Goal: Task Accomplishment & Management: Manage account settings

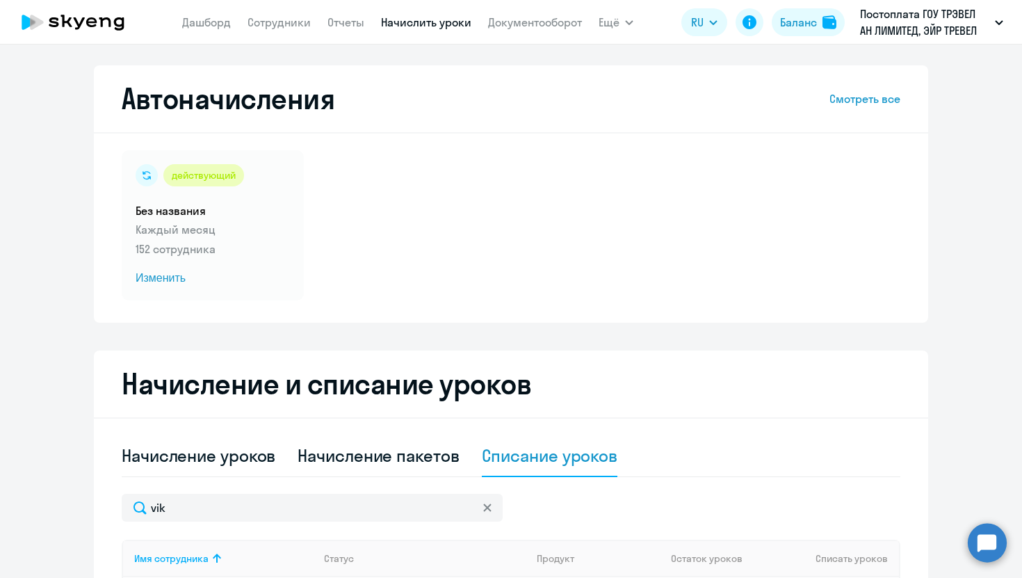
select select "10"
click at [270, 28] on link "Сотрудники" at bounding box center [279, 22] width 63 height 14
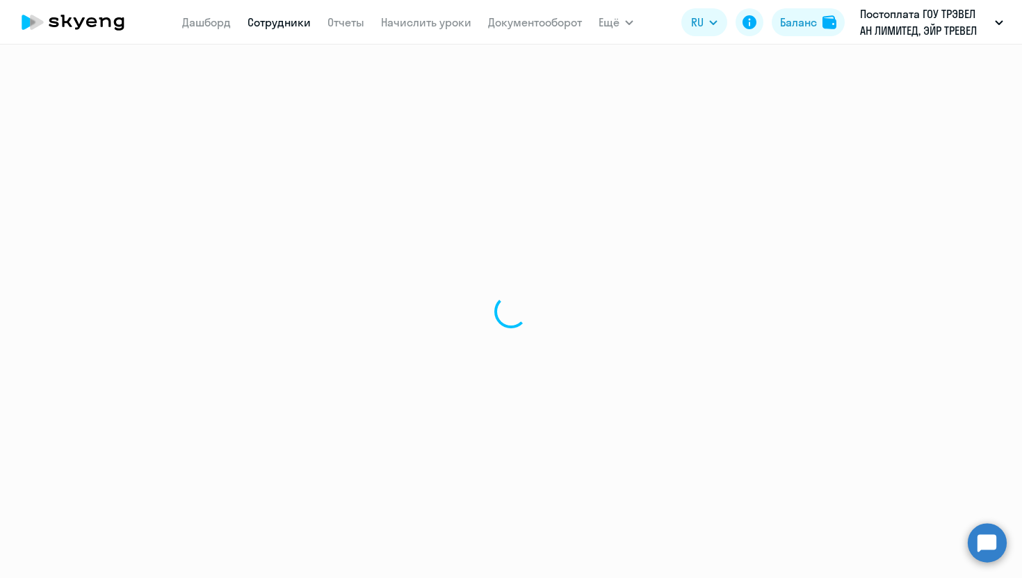
select select "30"
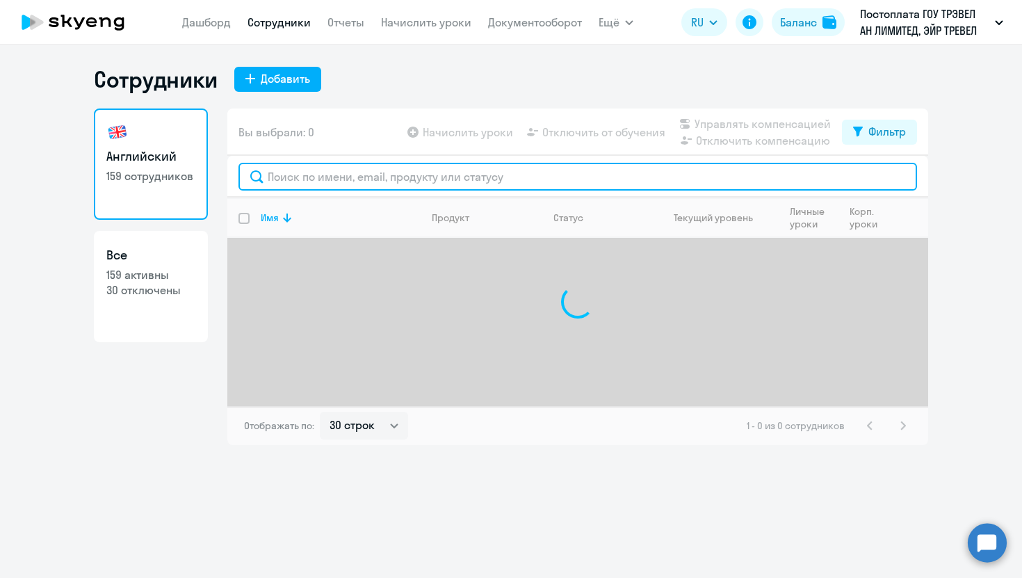
click at [403, 173] on input "text" at bounding box center [577, 177] width 679 height 28
type input "у"
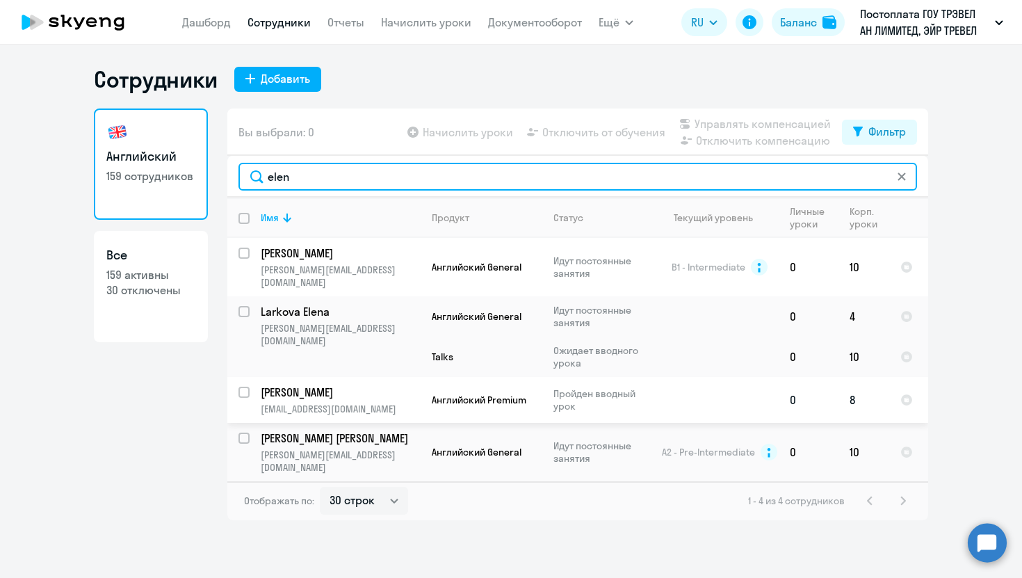
type input "elen"
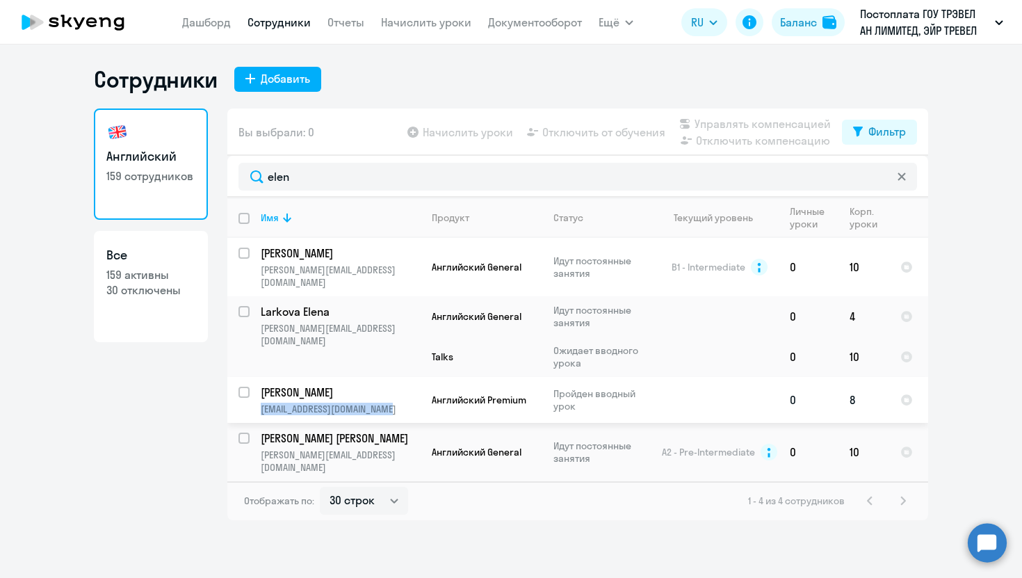
drag, startPoint x: 405, startPoint y: 396, endPoint x: 261, endPoint y: 398, distance: 143.3
click at [261, 403] on p "e.avduevskaia@paysenger.com" at bounding box center [340, 409] width 159 height 13
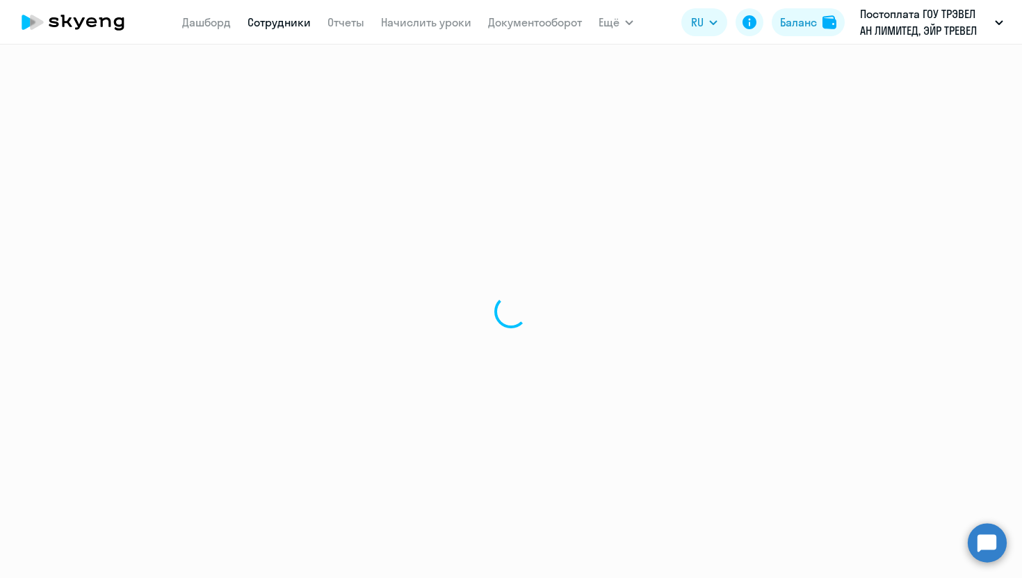
select select "english"
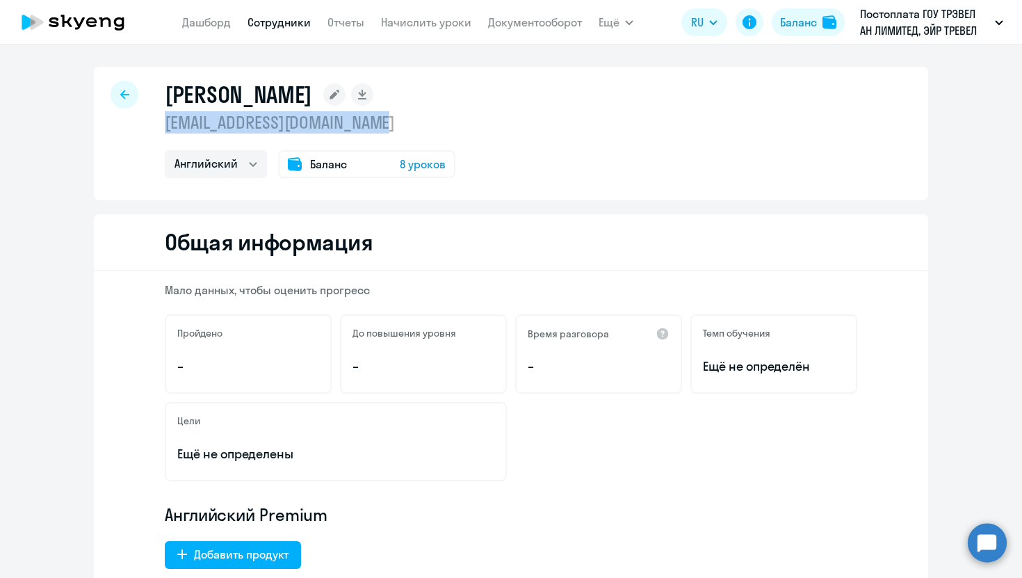
drag, startPoint x: 414, startPoint y: 128, endPoint x: 166, endPoint y: 127, distance: 248.2
click at [166, 127] on p "e.avduevskaia@paysenger.com" at bounding box center [310, 122] width 291 height 22
copy p "e.avduevskaia@paysenger.com"
click at [976, 544] on circle at bounding box center [987, 542] width 39 height 39
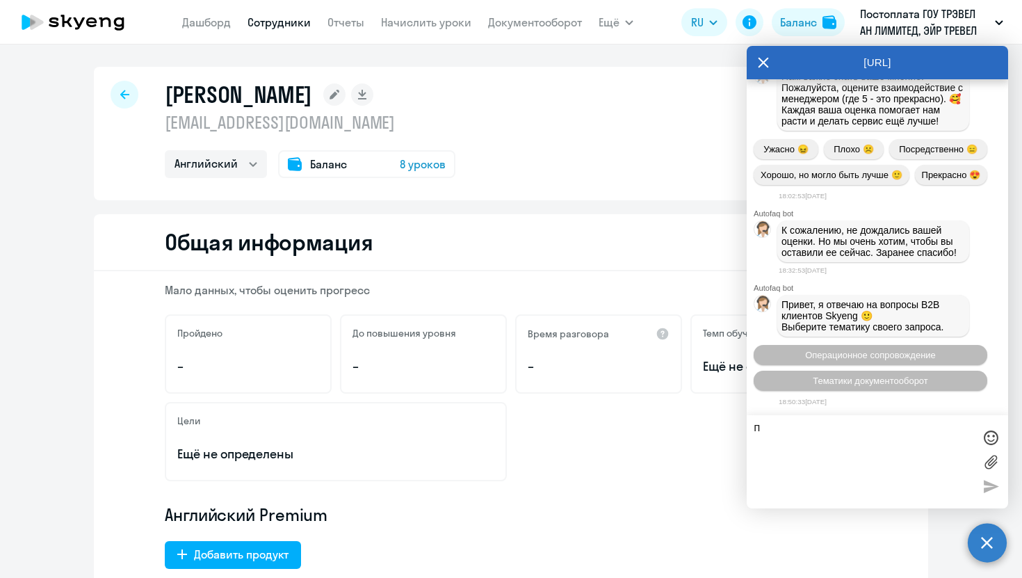
scroll to position [74232, 0]
type textarea "позови человека"
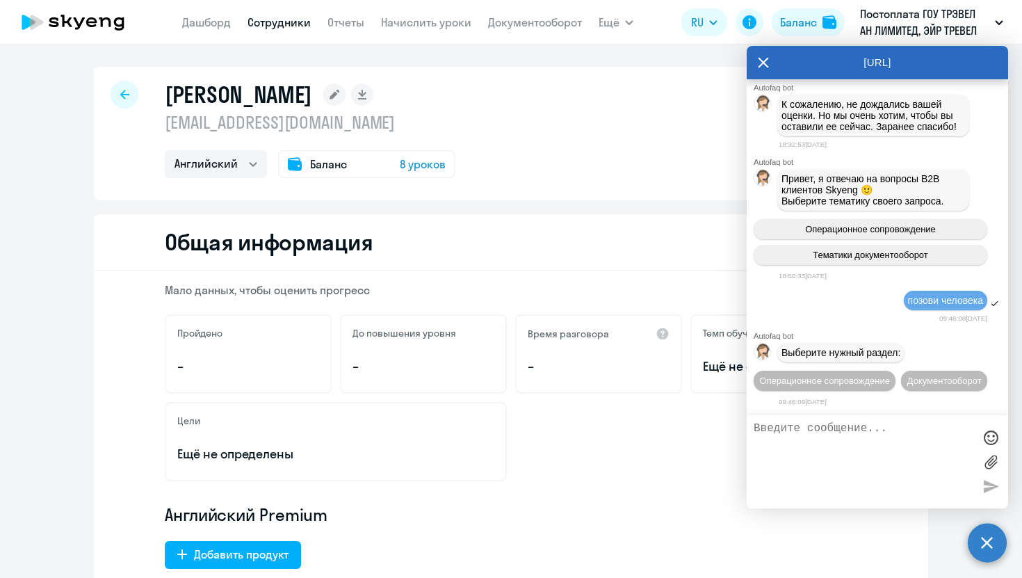
scroll to position [74389, 0]
click at [822, 375] on span "Операционное сопровождение" at bounding box center [824, 380] width 131 height 10
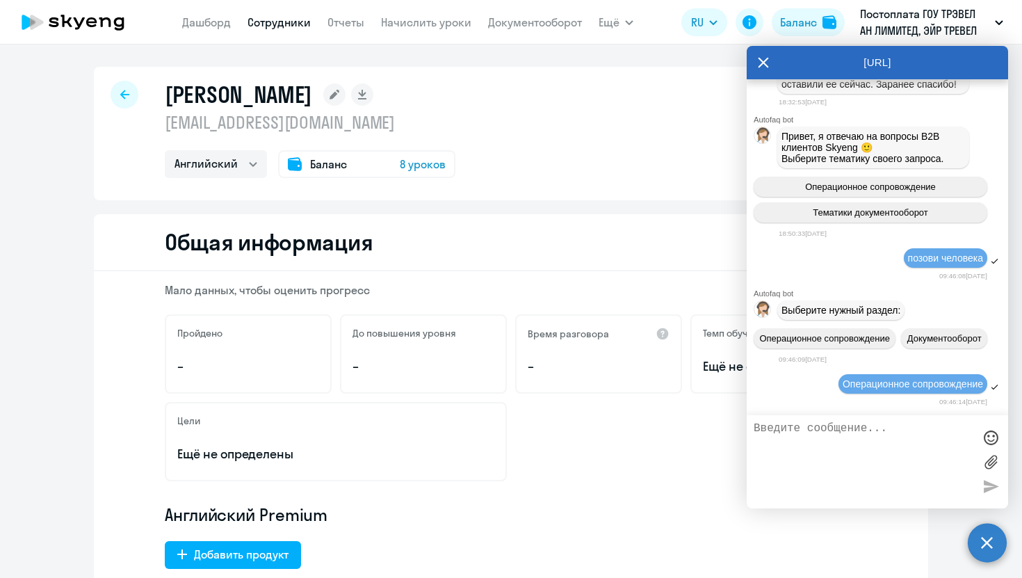
scroll to position [74519, 0]
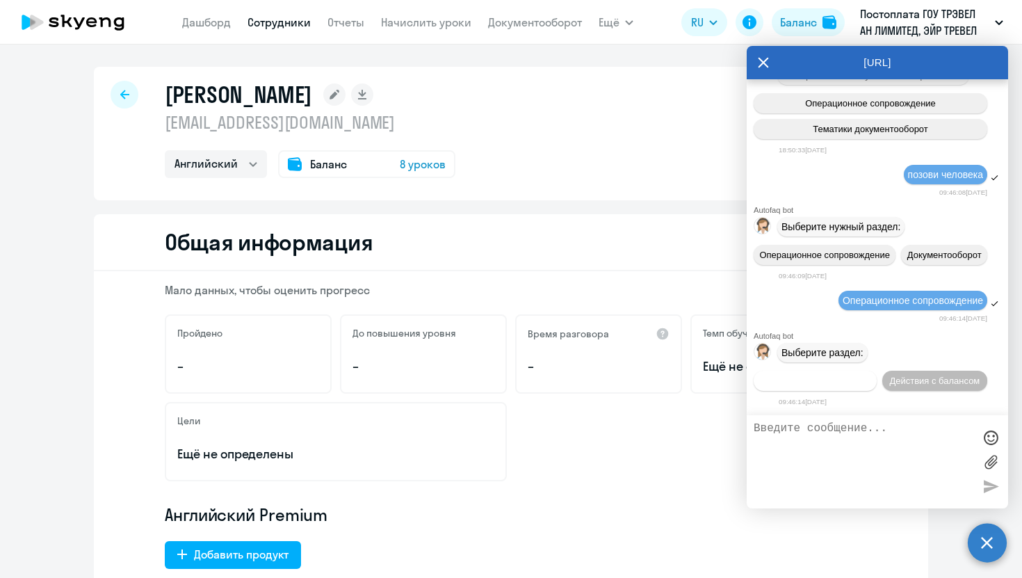
click at [820, 387] on button "Действия по сотрудникам" at bounding box center [815, 381] width 123 height 20
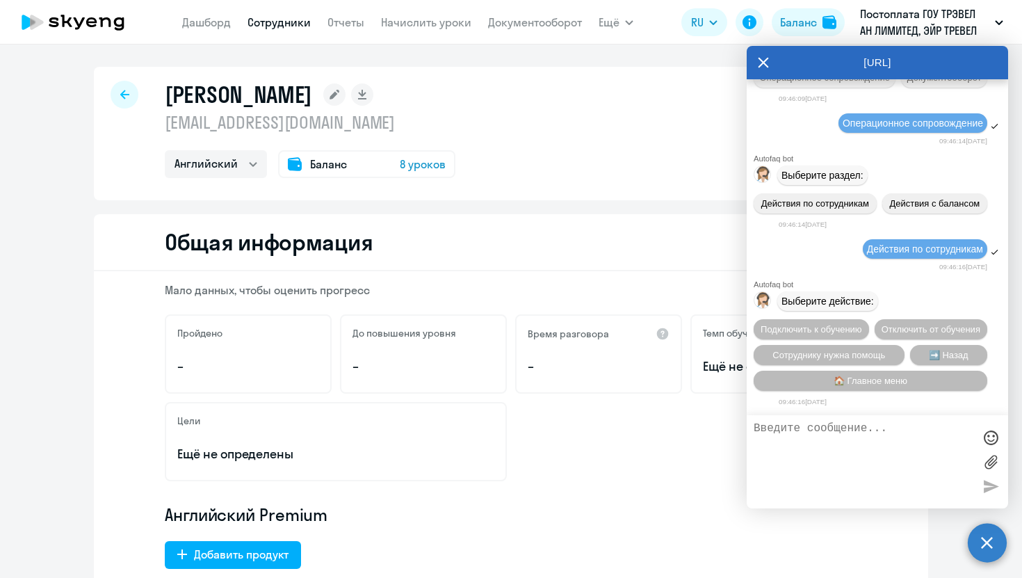
scroll to position [74704, 0]
click at [828, 319] on button "Подключить к обучению" at bounding box center [811, 329] width 115 height 20
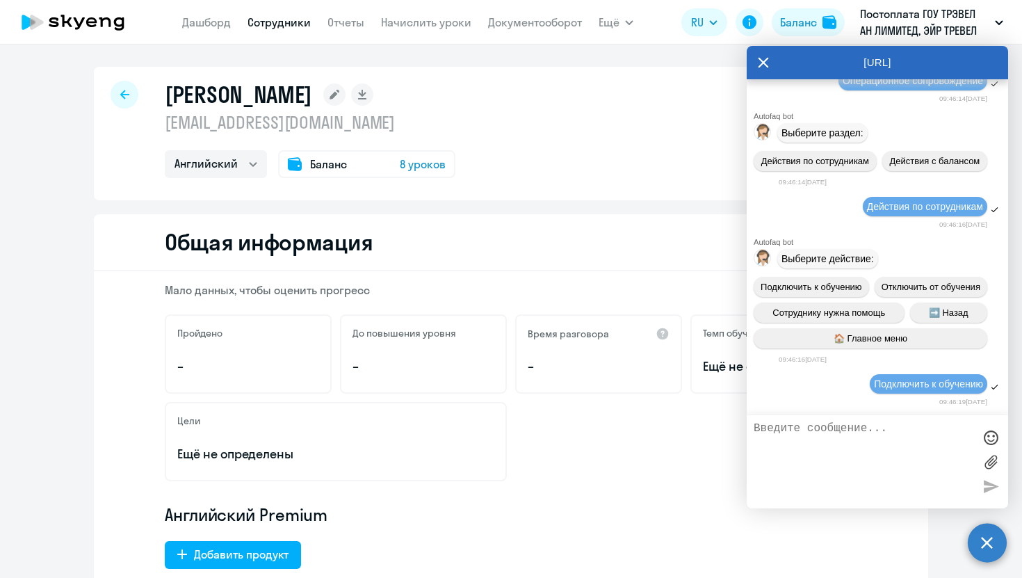
scroll to position [74889, 0]
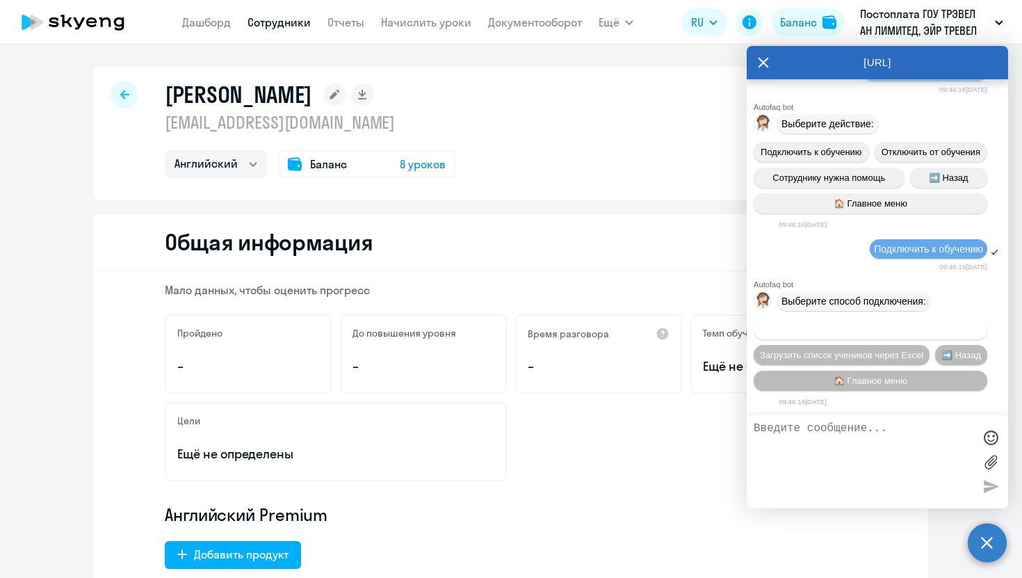
click at [832, 324] on span "Добавить учеников вручную" at bounding box center [870, 329] width 118 height 10
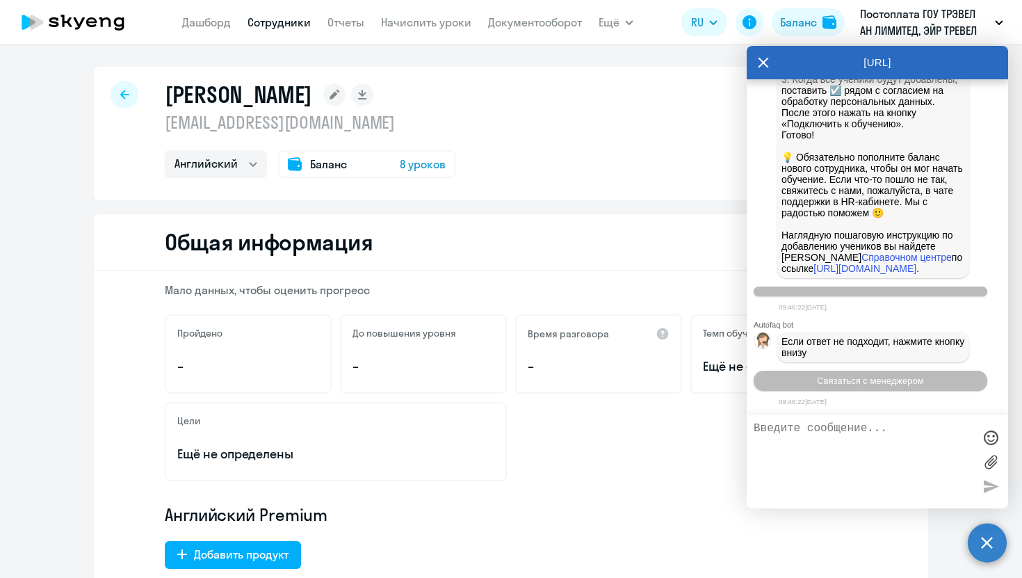
scroll to position [75562, 0]
click at [841, 384] on span "Связаться с менеджером" at bounding box center [870, 380] width 106 height 10
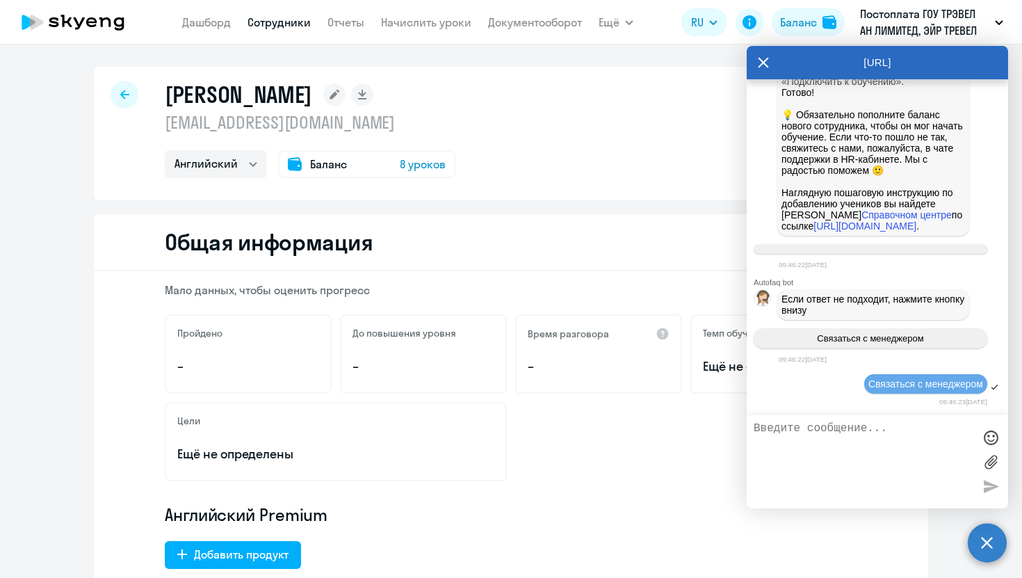
click at [810, 451] on textarea at bounding box center [864, 461] width 220 height 79
paste textarea "e.avduevskaia@paysenger.com"
paste textarea "elena.khazova@aviasales.ru"
type textarea "Здравствуйте, поменяйте почту e.avduevskaia@paysenger.com на почту elena.khazov…"
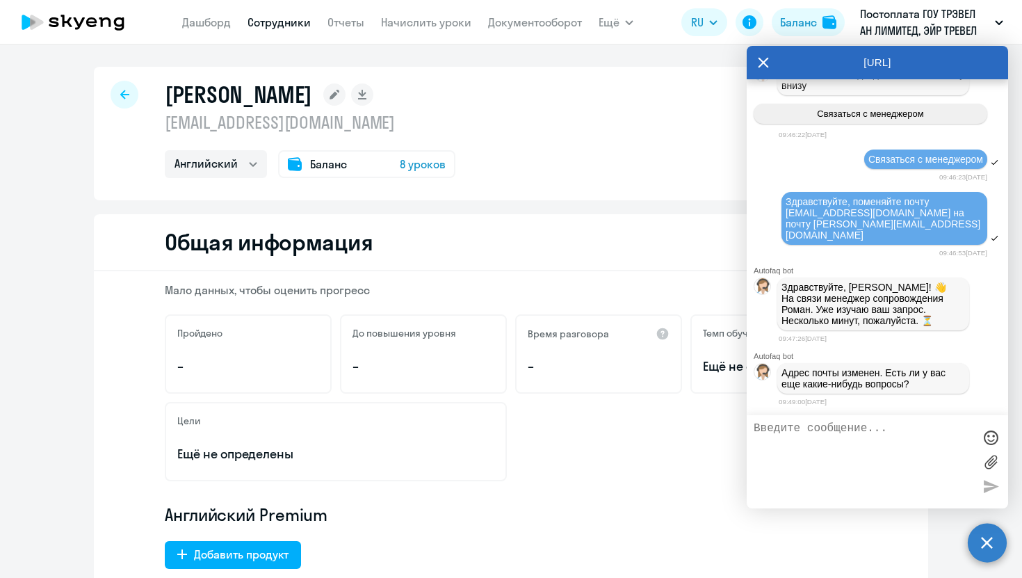
scroll to position [75831, 0]
type textarea "спасибо!"
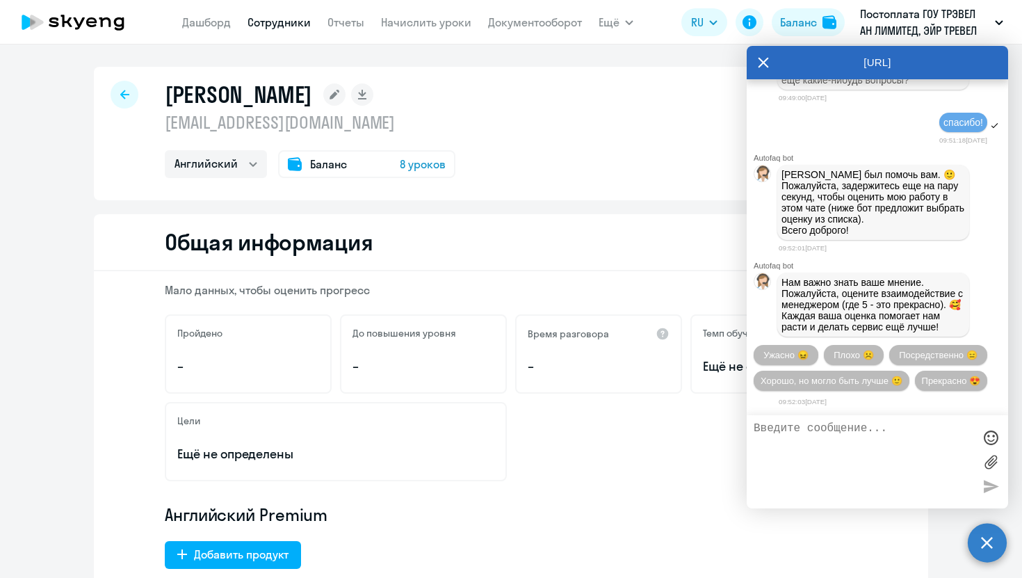
scroll to position [76164, 0]
click at [275, 22] on link "Сотрудники" at bounding box center [279, 22] width 63 height 14
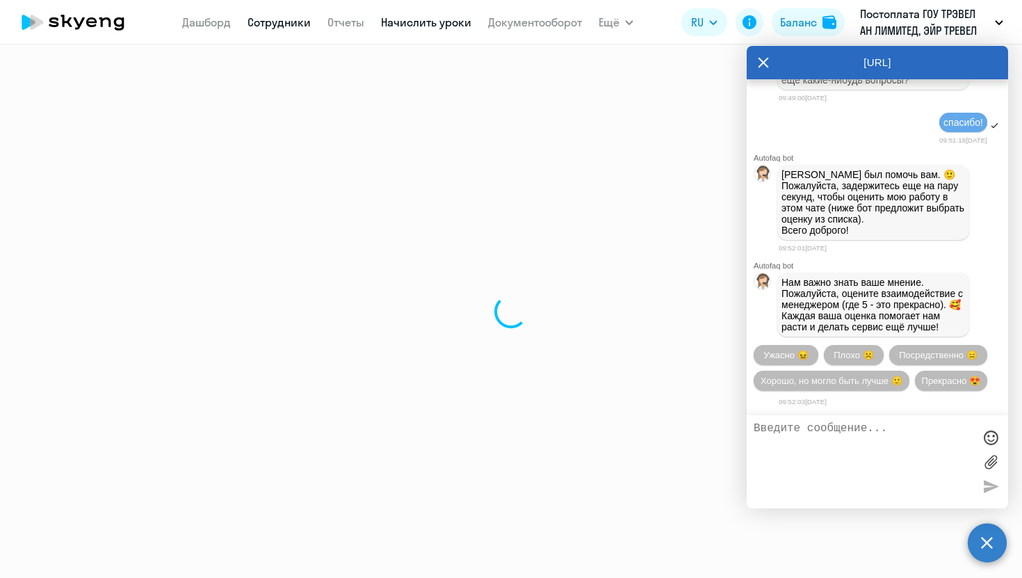
select select "30"
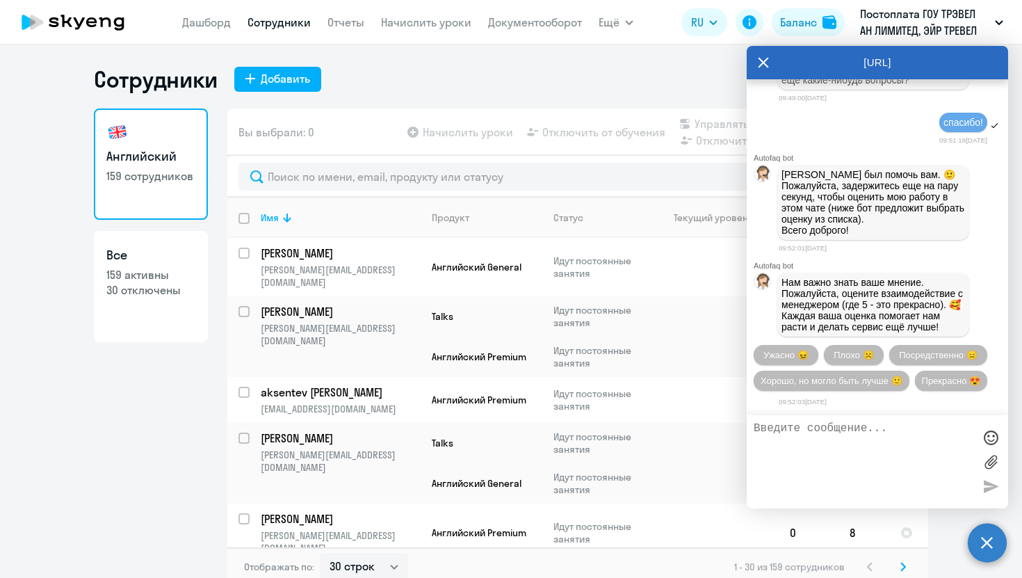
click at [765, 62] on icon at bounding box center [764, 63] width 10 height 10
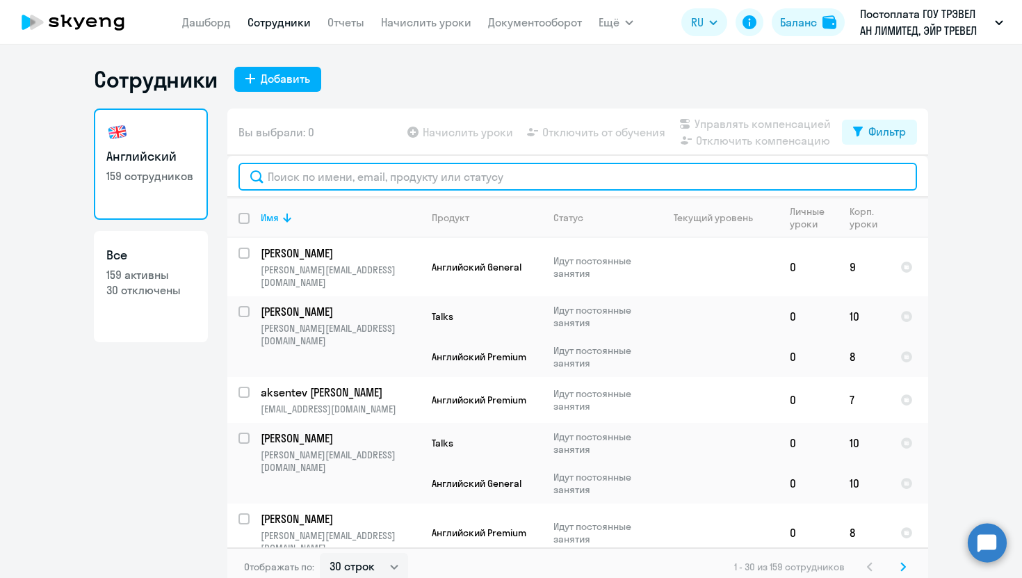
click at [360, 179] on input "text" at bounding box center [577, 177] width 679 height 28
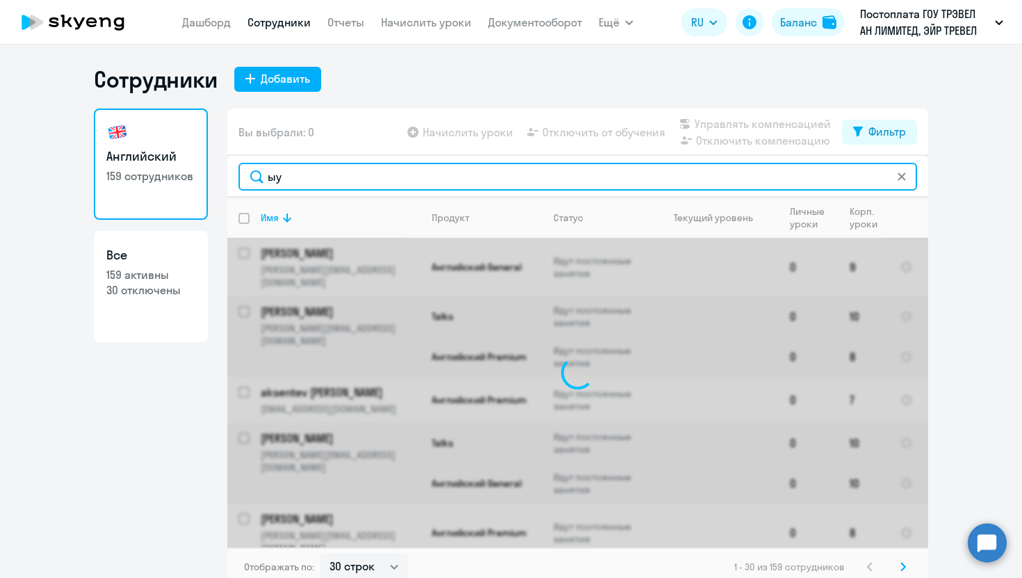
type input "ы"
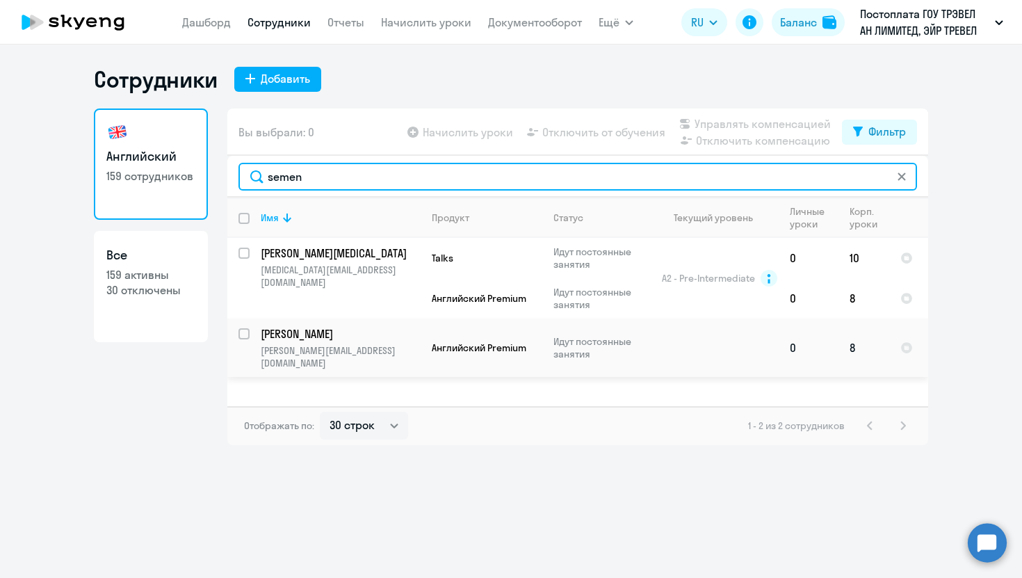
type input "semen"
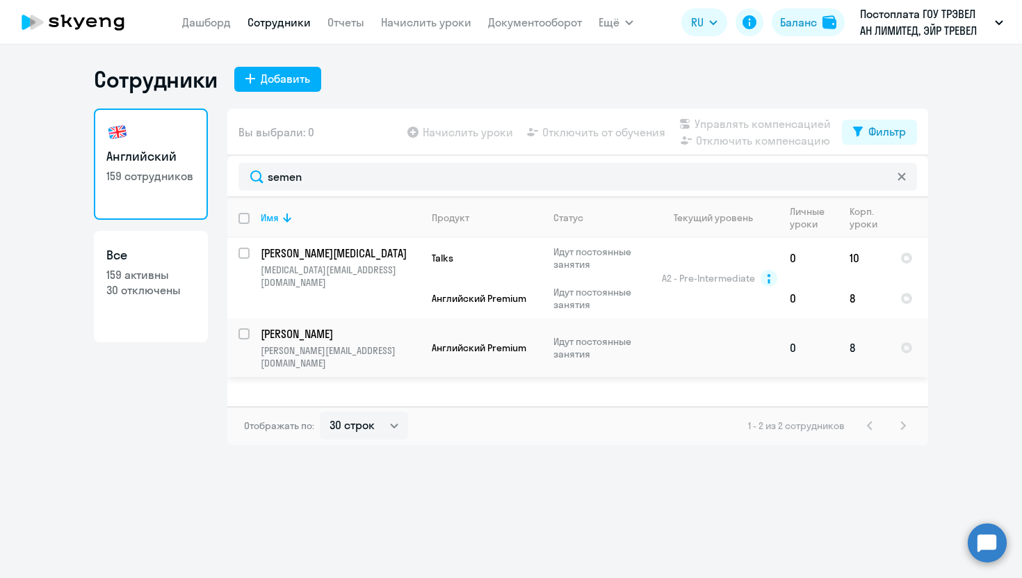
click at [243, 330] on input "select row 42396789" at bounding box center [252, 342] width 28 height 28
checkbox input "true"
click at [562, 131] on span "Отключить от обучения" at bounding box center [603, 132] width 123 height 17
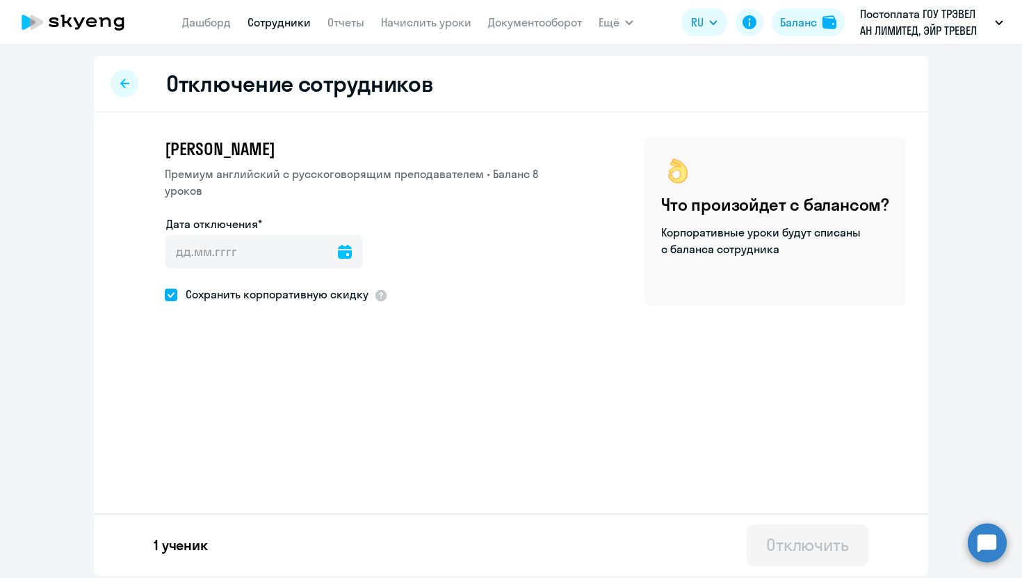
click at [338, 245] on icon at bounding box center [345, 252] width 14 height 14
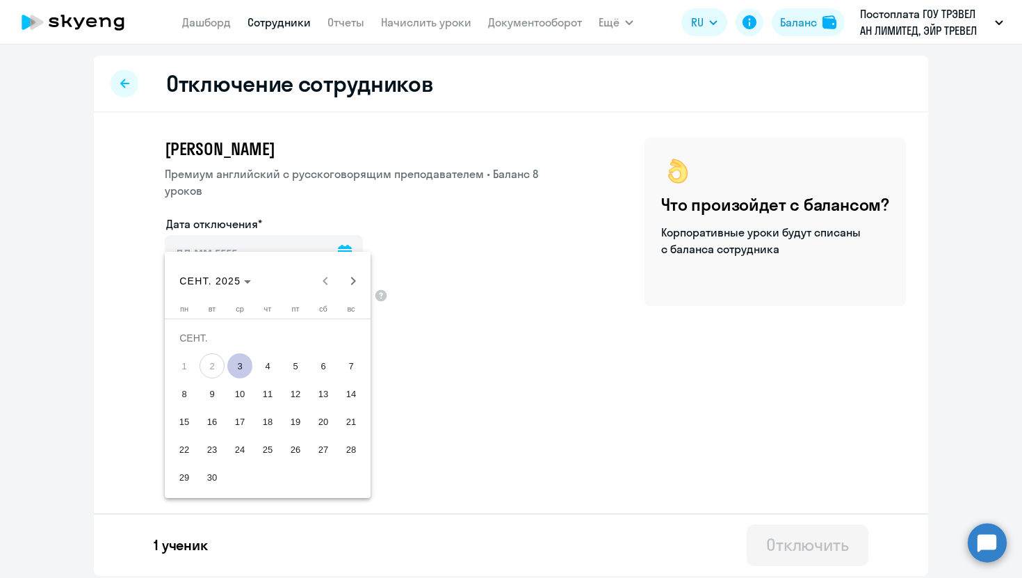
click at [238, 367] on span "3" at bounding box center [239, 365] width 25 height 25
type input "03.09.2025"
type input "3.9.2025"
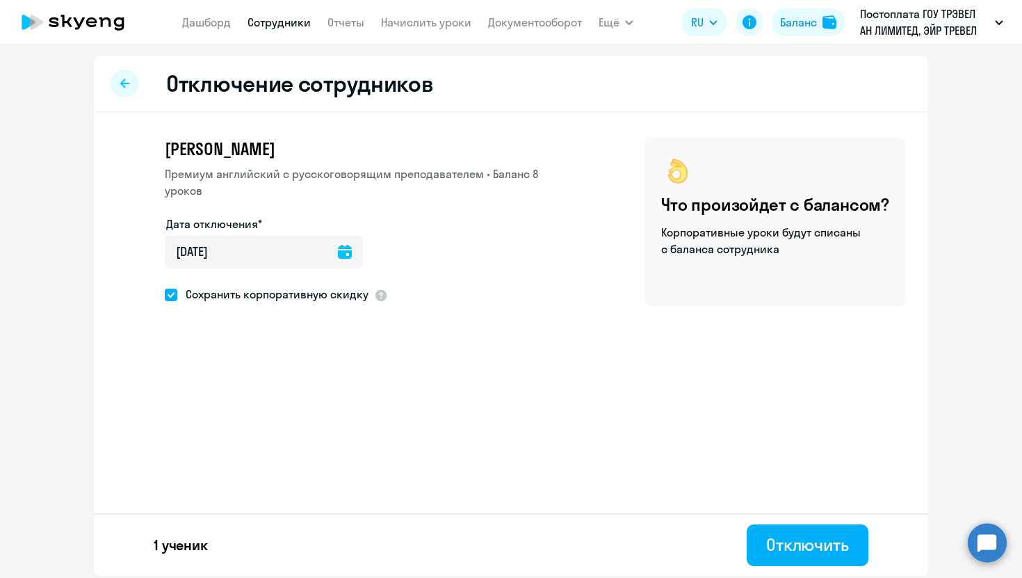
click at [200, 286] on span "Сохранить корпоративную скидку" at bounding box center [272, 294] width 191 height 17
click at [165, 294] on input "Сохранить корпоративную скидку" at bounding box center [164, 294] width 1 height 1
checkbox input "false"
click at [800, 540] on div "Отключить" at bounding box center [807, 544] width 83 height 22
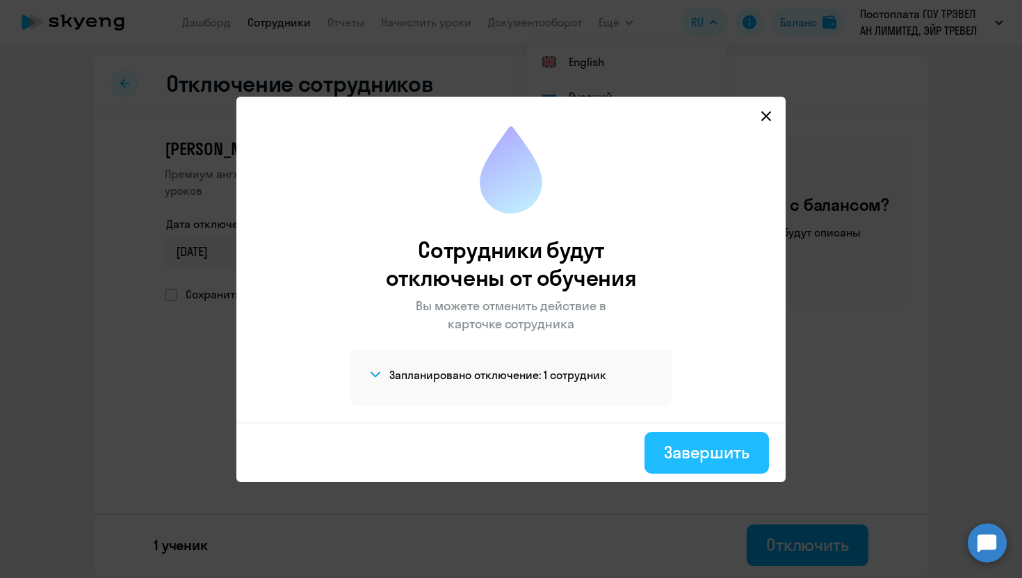
click at [698, 445] on div "Завершить" at bounding box center [707, 452] width 86 height 22
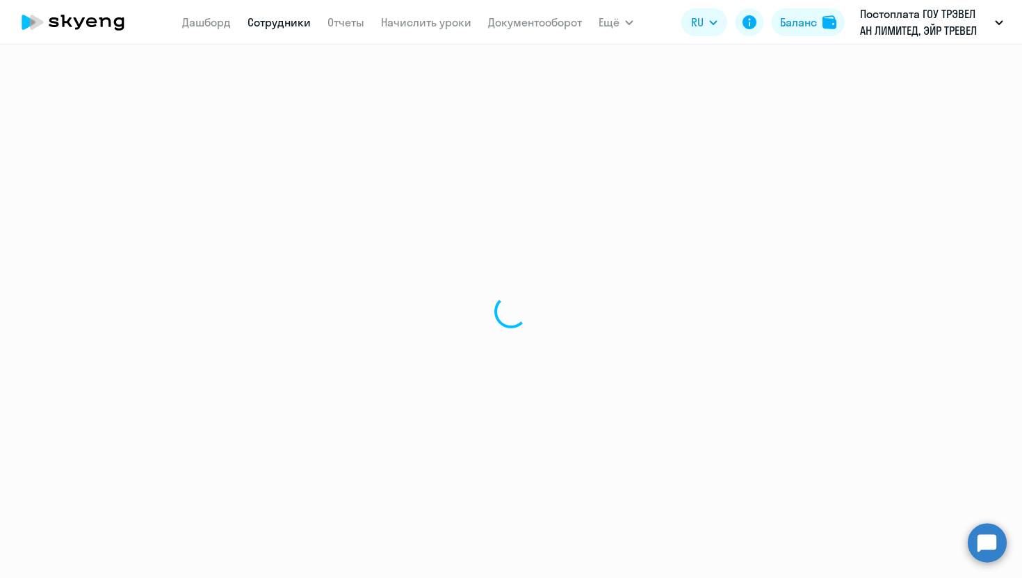
select select "30"
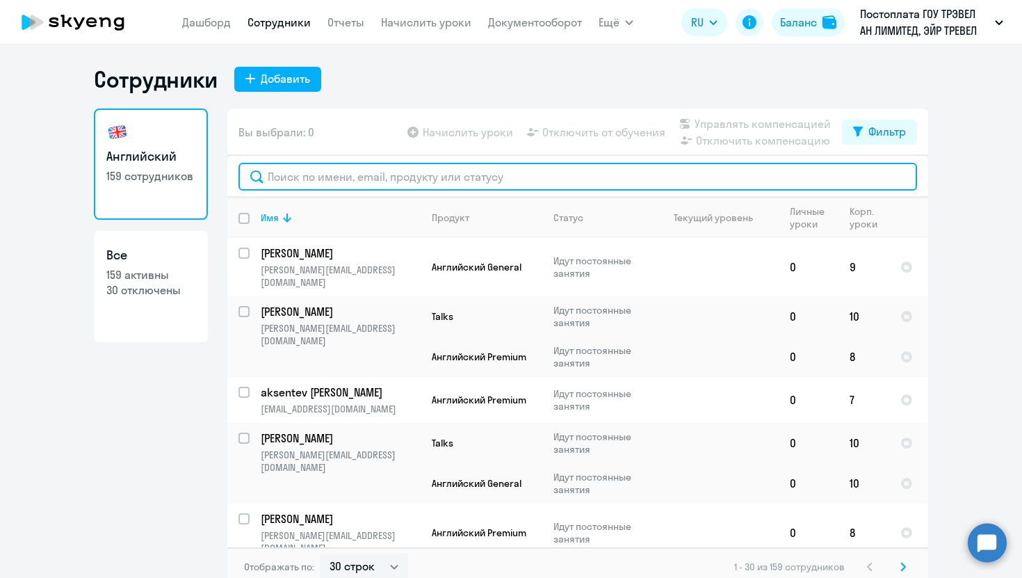
click at [299, 181] on input "text" at bounding box center [577, 177] width 679 height 28
type input "з"
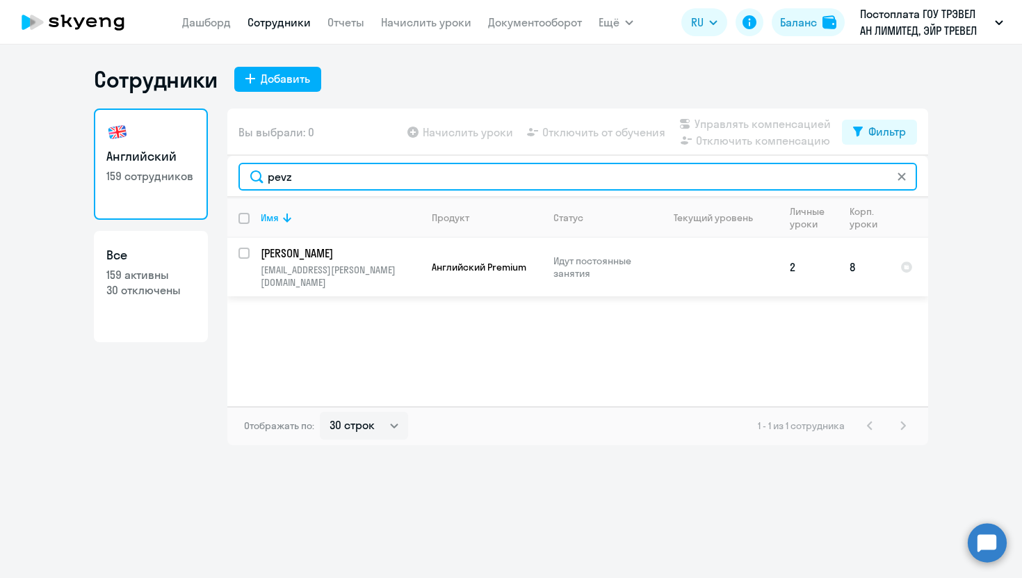
type input "pevz"
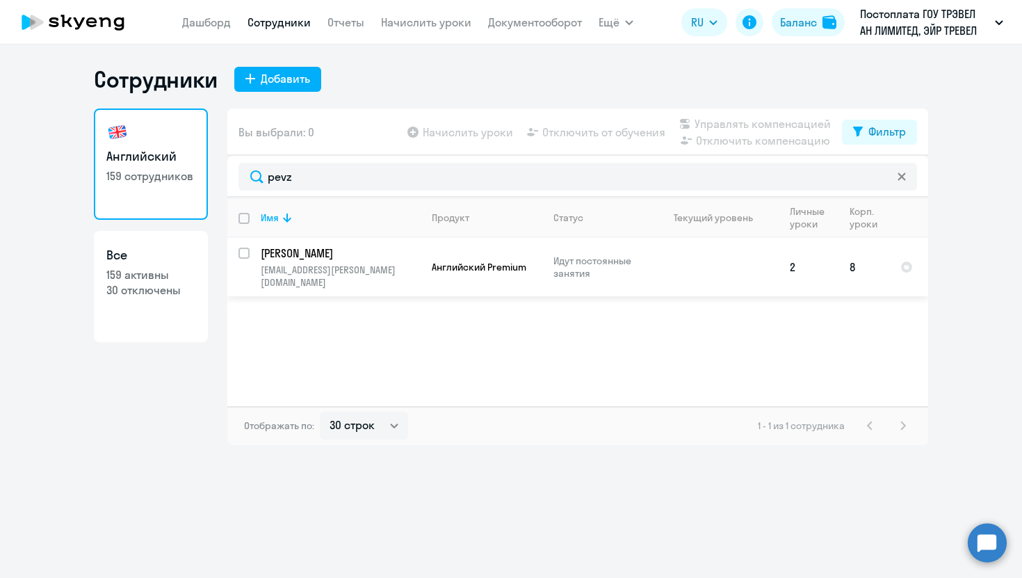
click at [245, 253] on input "select row 19431851" at bounding box center [252, 262] width 28 height 28
checkbox input "true"
click at [590, 133] on span "Отключить от обучения" at bounding box center [603, 132] width 123 height 17
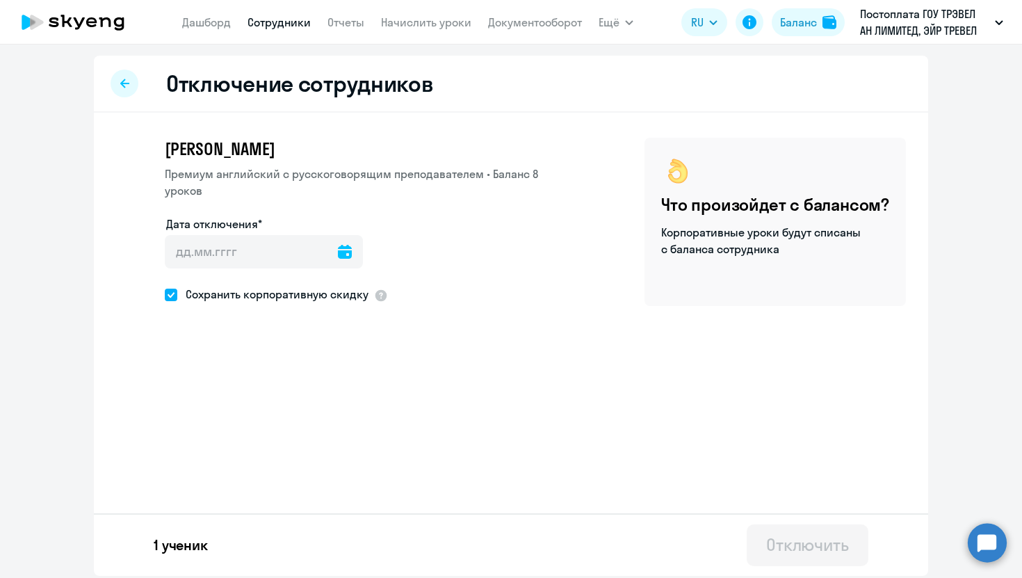
click at [338, 245] on icon at bounding box center [345, 252] width 14 height 14
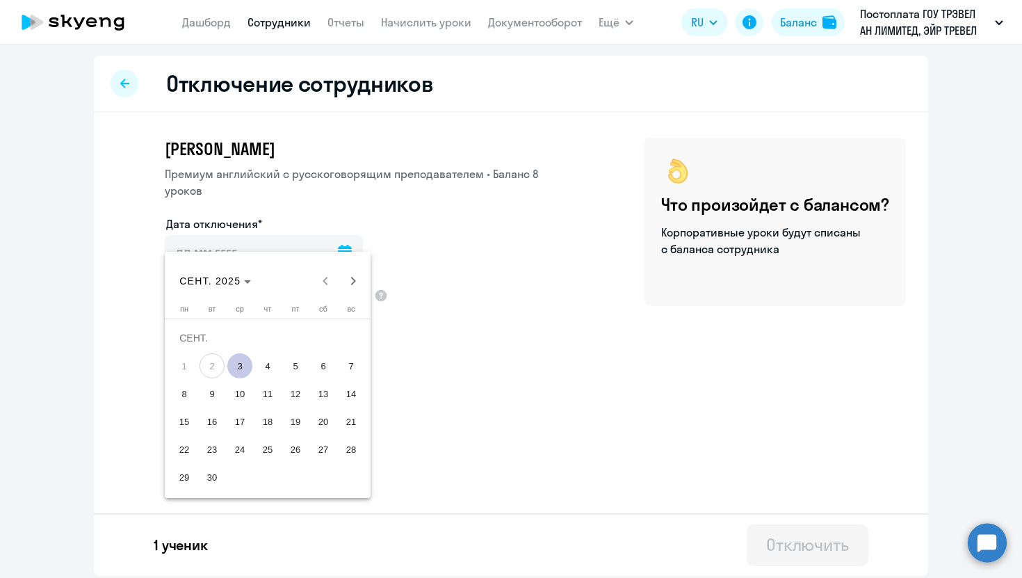
click at [239, 364] on span "3" at bounding box center [239, 365] width 25 height 25
type input "03.09.2025"
type input "3.9.2025"
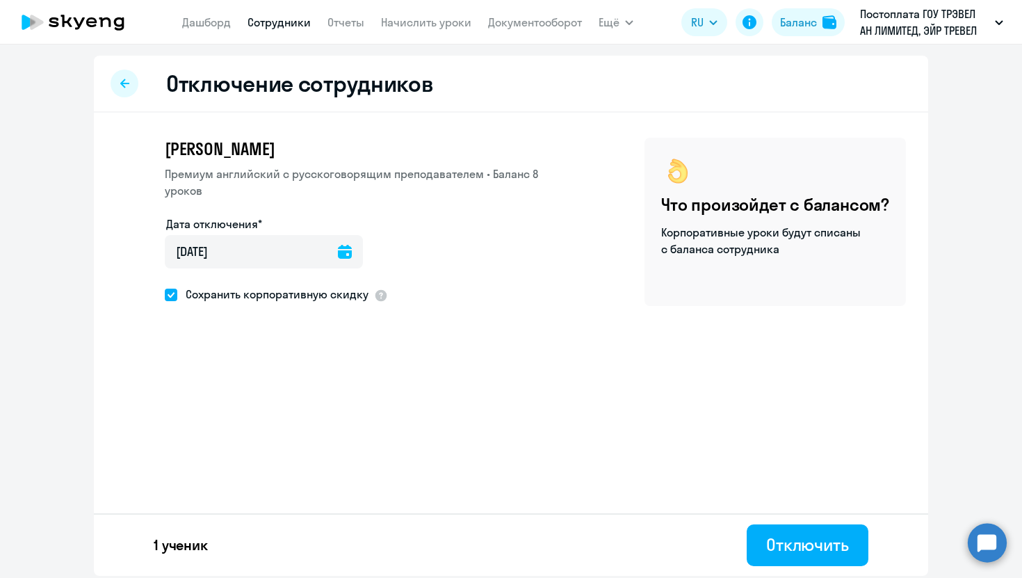
click at [234, 286] on span "Сохранить корпоративную скидку" at bounding box center [272, 294] width 191 height 17
click at [165, 294] on input "Сохранить корпоративную скидку" at bounding box center [164, 294] width 1 height 1
checkbox input "false"
click at [785, 558] on button "Отключить" at bounding box center [808, 545] width 122 height 42
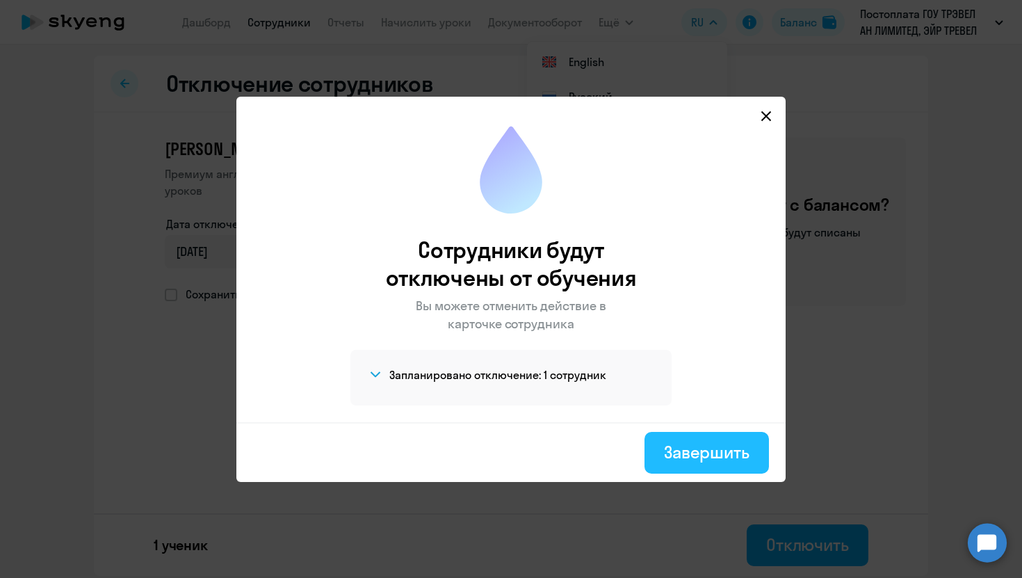
click at [697, 452] on div "Завершить" at bounding box center [707, 452] width 86 height 22
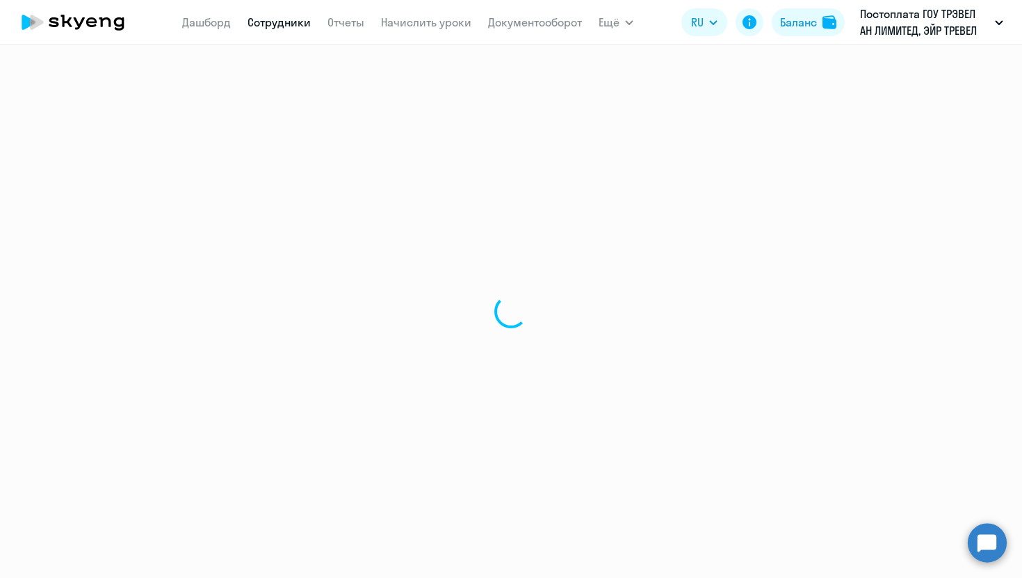
select select "30"
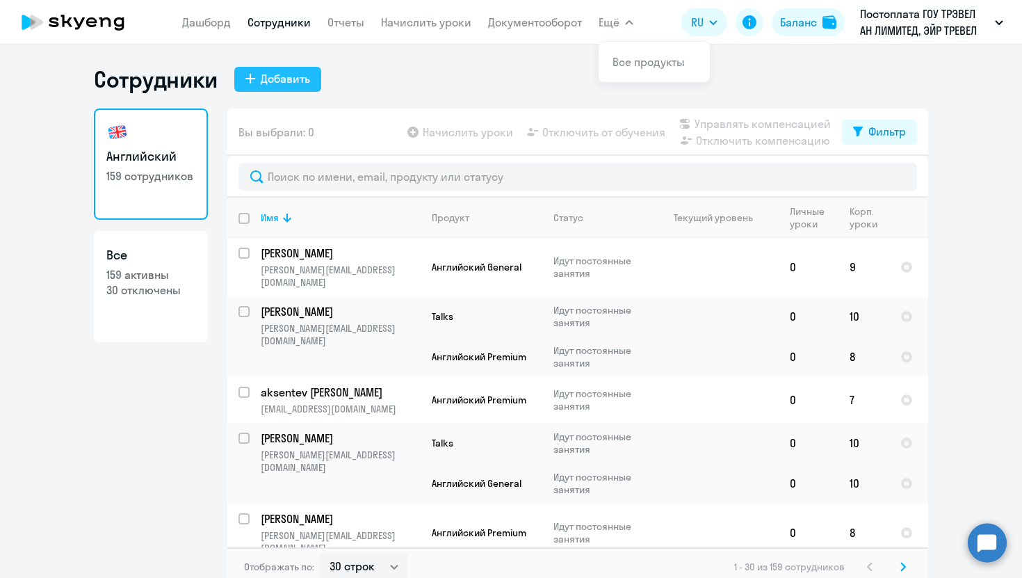
click at [277, 77] on div "Добавить" at bounding box center [285, 78] width 49 height 17
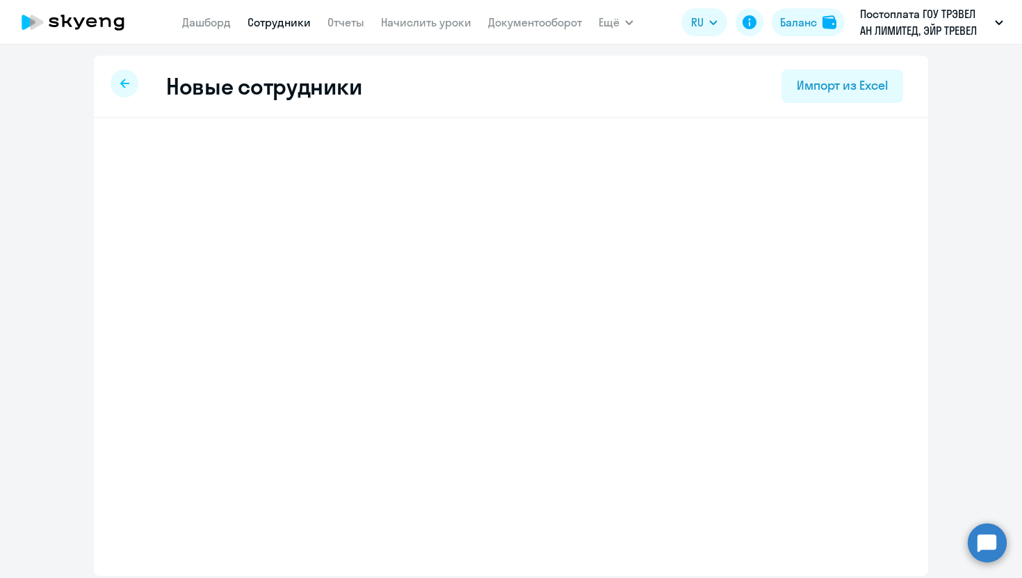
select select "english_adult_not_native_speaker"
select select "3"
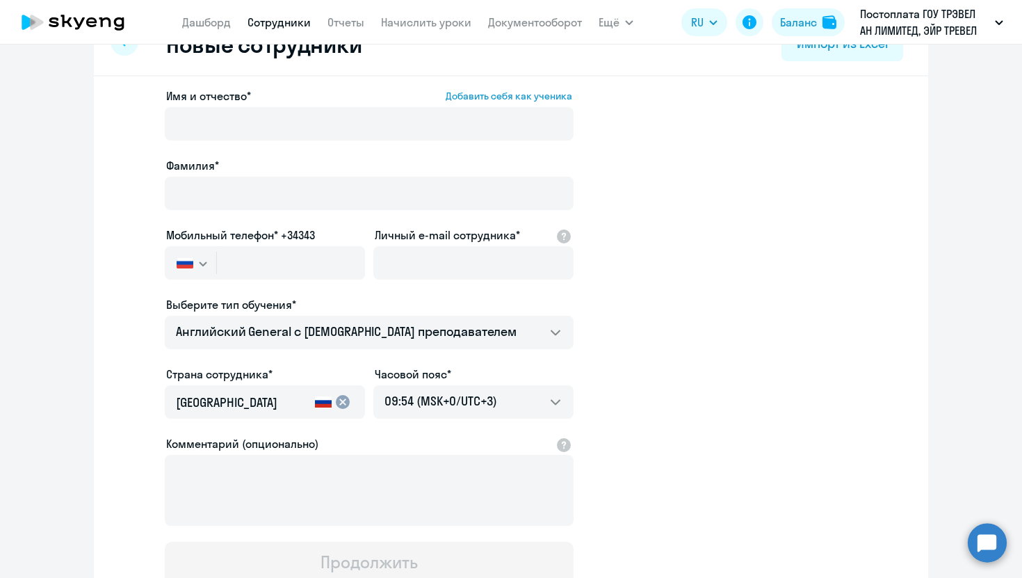
scroll to position [47, 0]
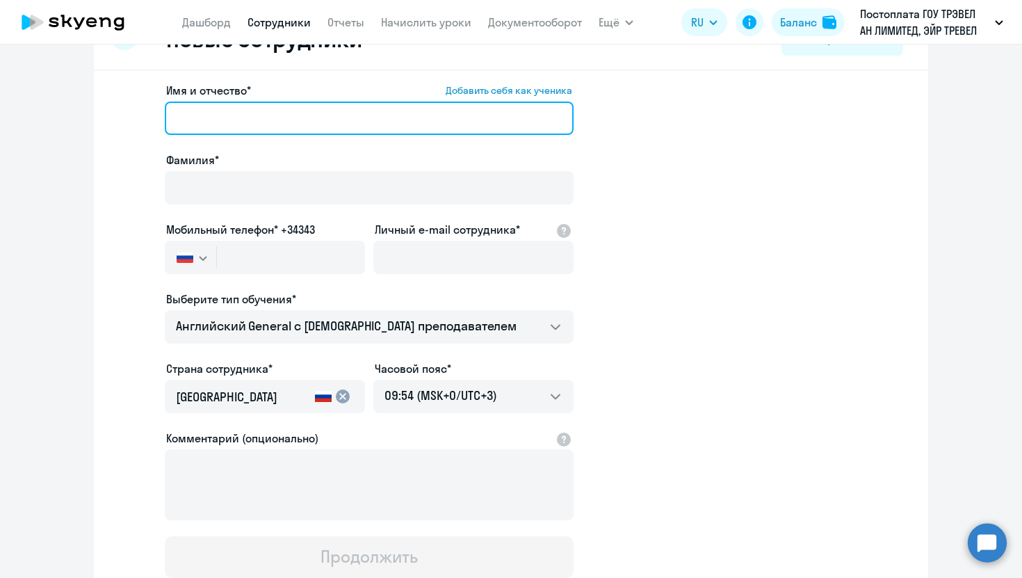
click at [302, 111] on input "Имя и отчество* Добавить себя как ученика" at bounding box center [369, 118] width 409 height 33
paste input "natalia.belova@aviasales.ru"
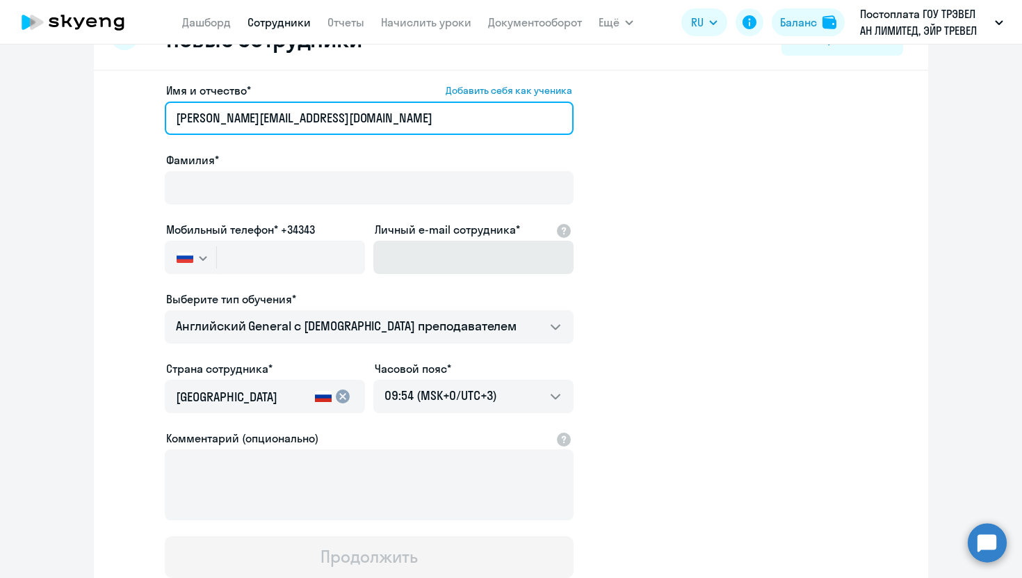
type input "natalia.belova@aviasales.ru"
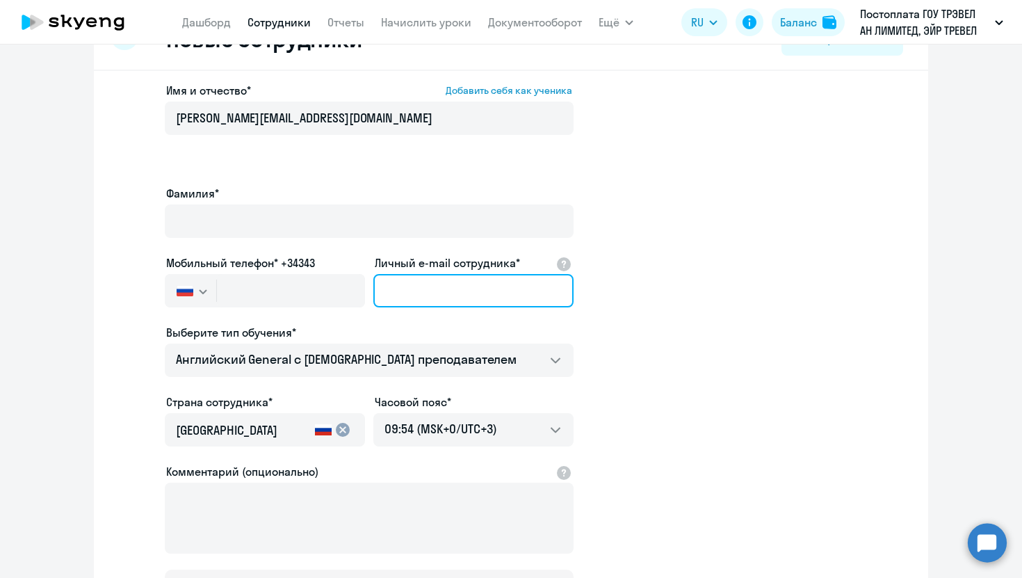
click at [448, 274] on input "Личный e-mail сотрудника*" at bounding box center [473, 290] width 200 height 33
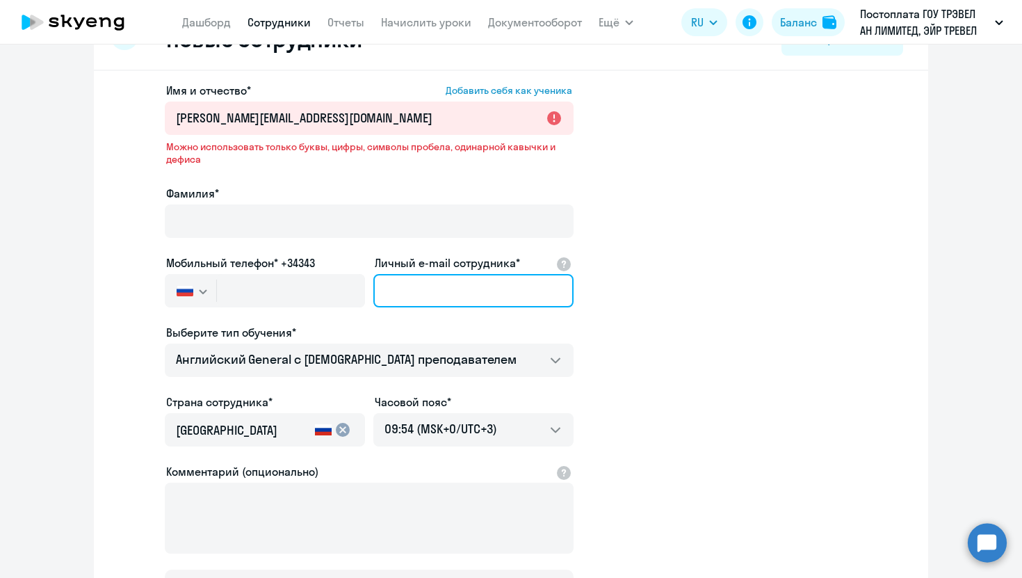
paste input "natalia.belova@aviasales.ru"
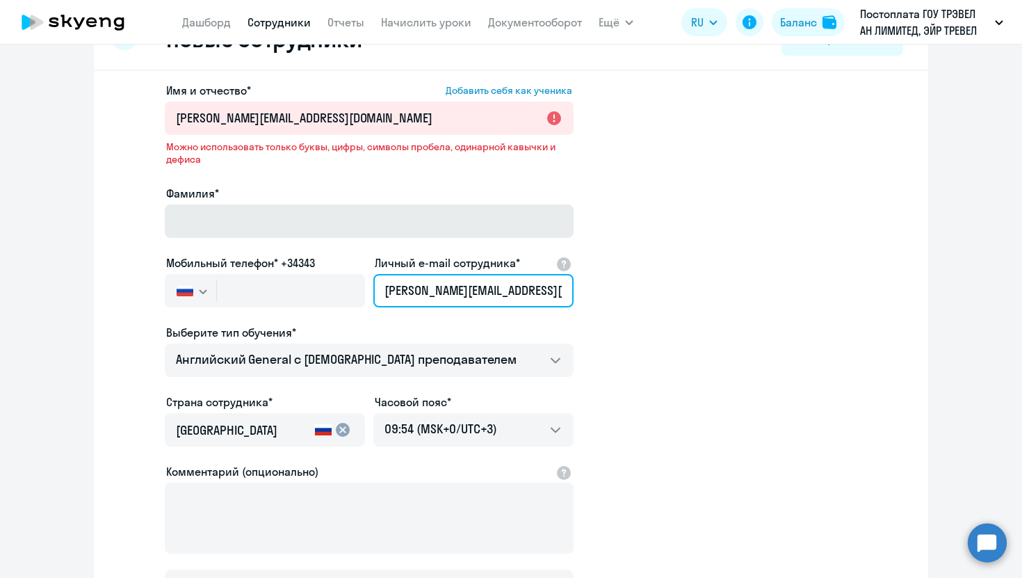
type input "natalia.belova@aviasales.ru"
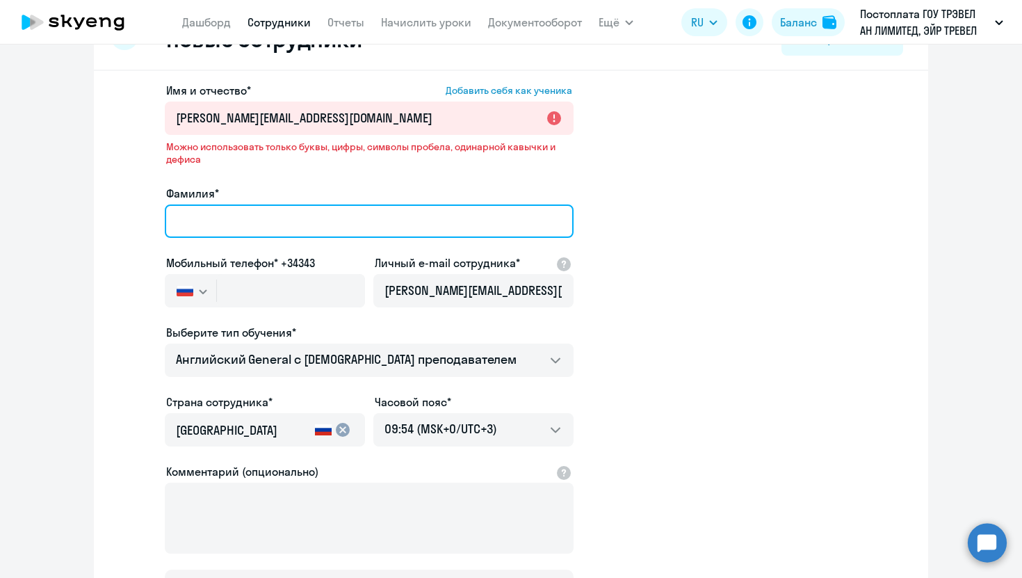
click at [273, 216] on input "Фамилия*" at bounding box center [369, 220] width 409 height 33
type input "И"
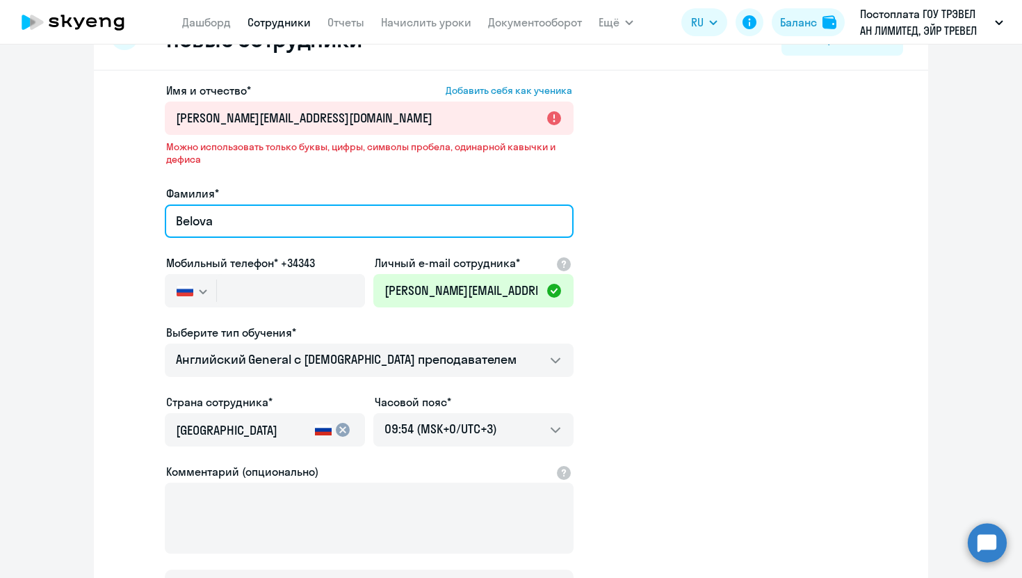
type input "Belova"
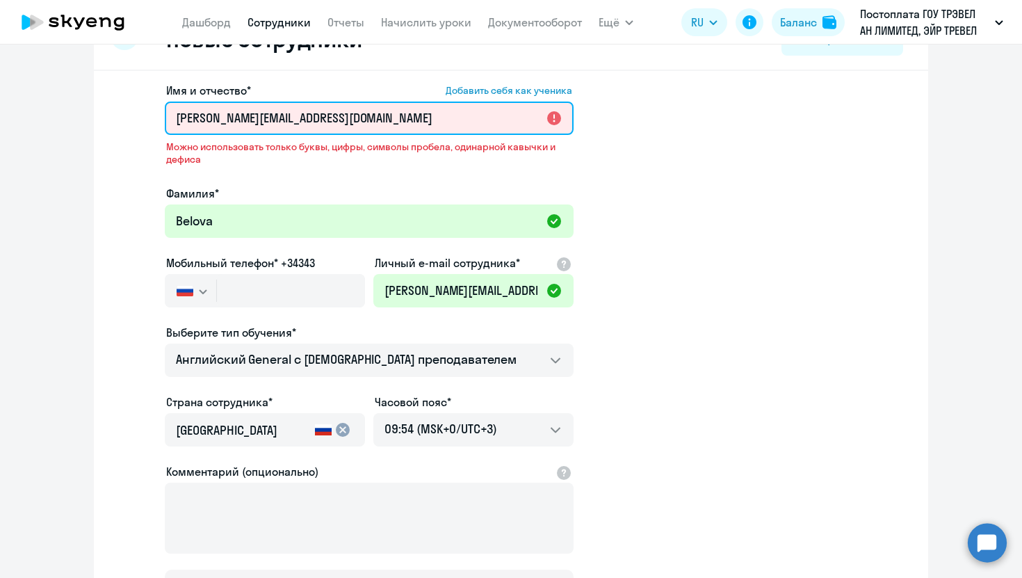
drag, startPoint x: 356, startPoint y: 118, endPoint x: 225, endPoint y: 118, distance: 131.4
click at [225, 118] on input "natalia.belova@aviasales.ru" at bounding box center [369, 118] width 409 height 33
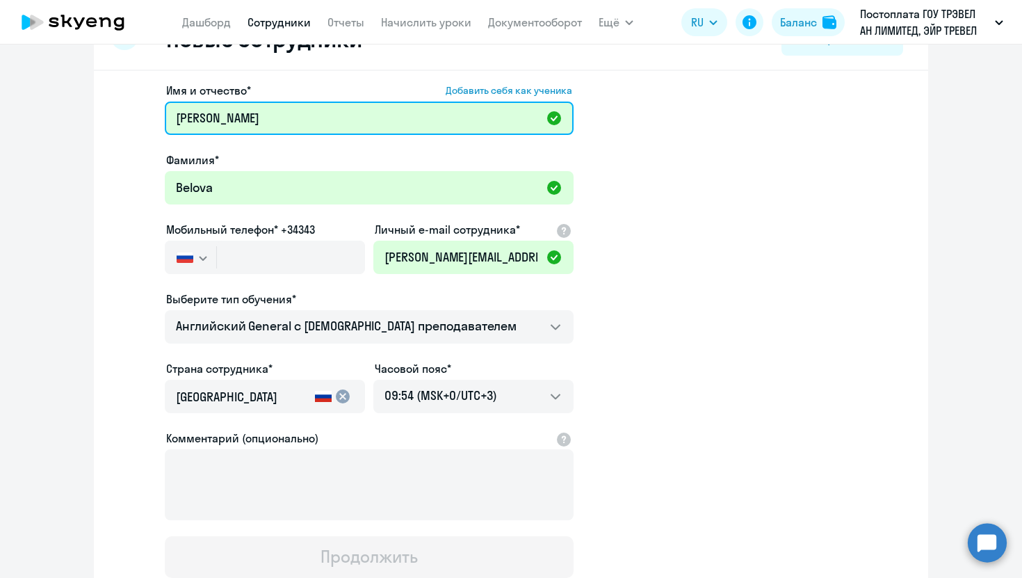
click at [185, 123] on input "natalia" at bounding box center [369, 118] width 409 height 33
type input "Natalia"
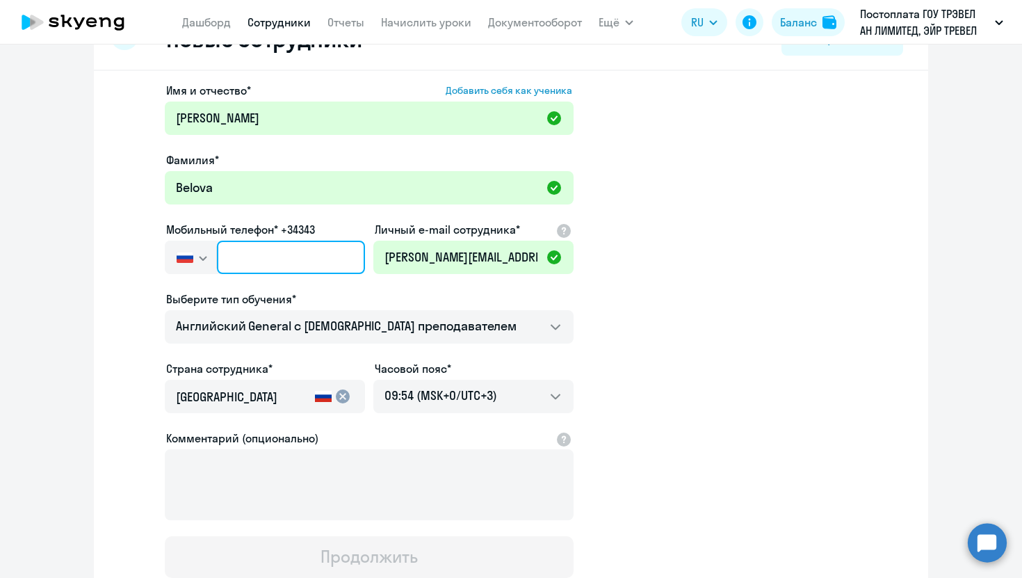
click at [253, 251] on input "text" at bounding box center [291, 257] width 148 height 33
paste input "+7 915 404-76-09"
type input "+7 915 404-76-09"
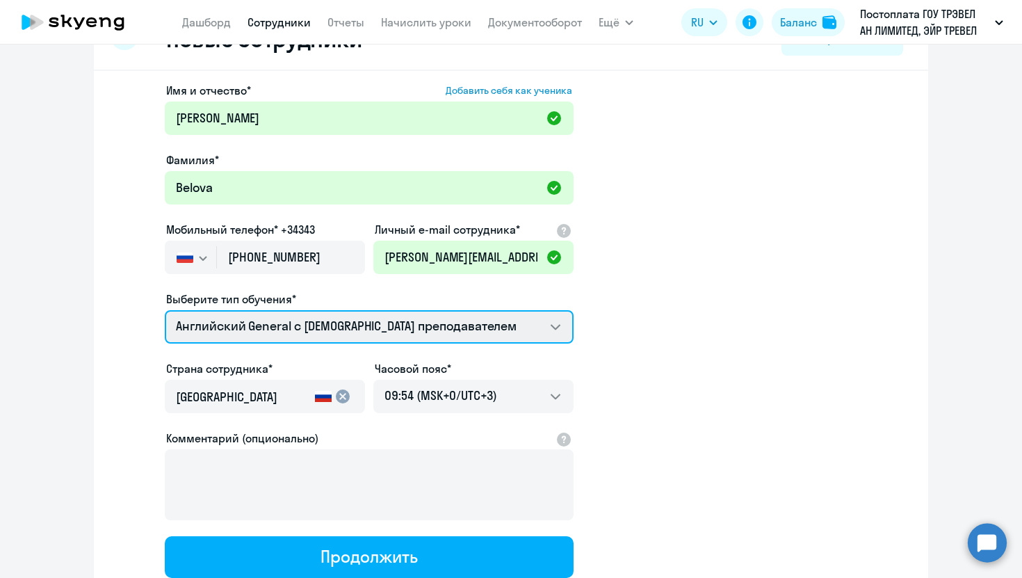
click at [350, 314] on select "Screening Test Talks 15 минутные разговоры на английском Премиум английский с р…" at bounding box center [369, 326] width 409 height 33
select select "english_adult_native_speaker"
click at [165, 310] on select "Screening Test Talks 15 минутные разговоры на английском Премиум английский с р…" at bounding box center [369, 326] width 409 height 33
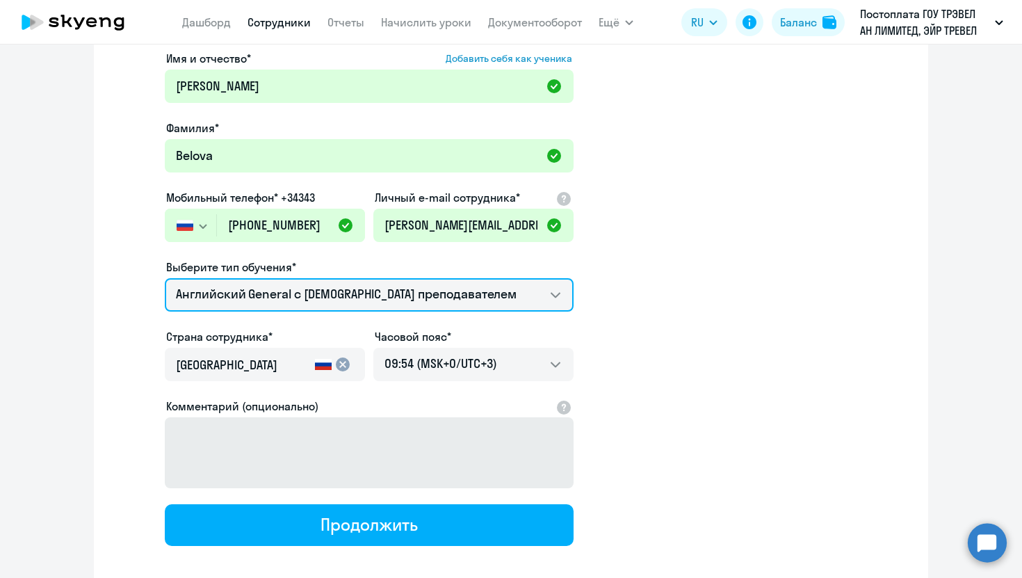
scroll to position [99, 0]
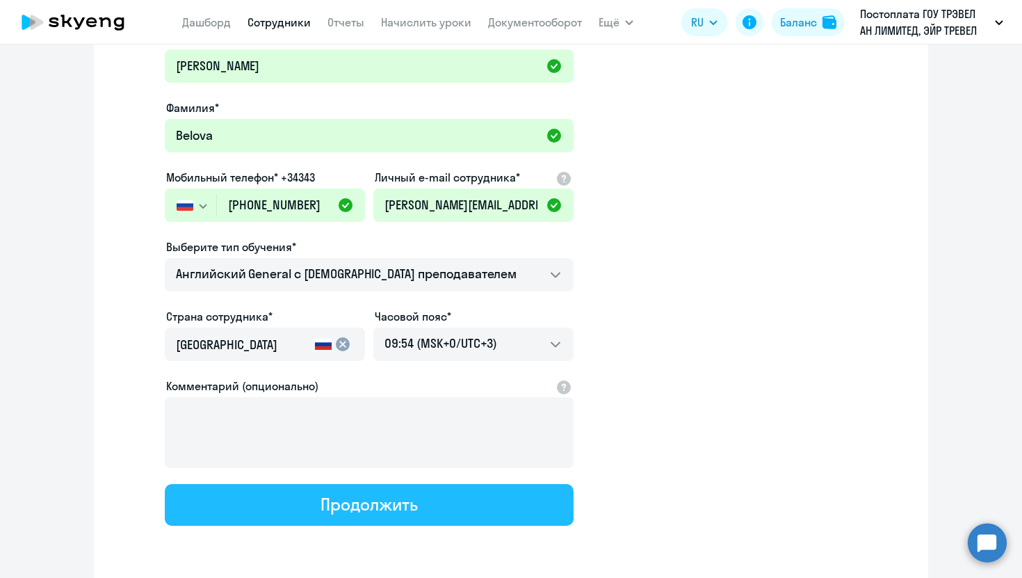
click at [370, 507] on div "Продолжить" at bounding box center [369, 504] width 97 height 22
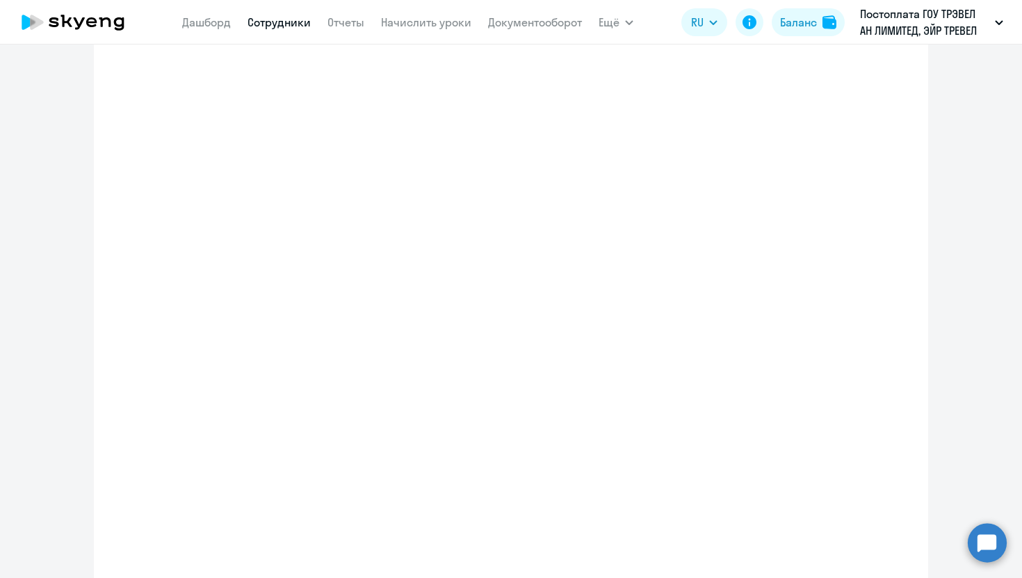
select select "english_adult_native_speaker"
select select "3"
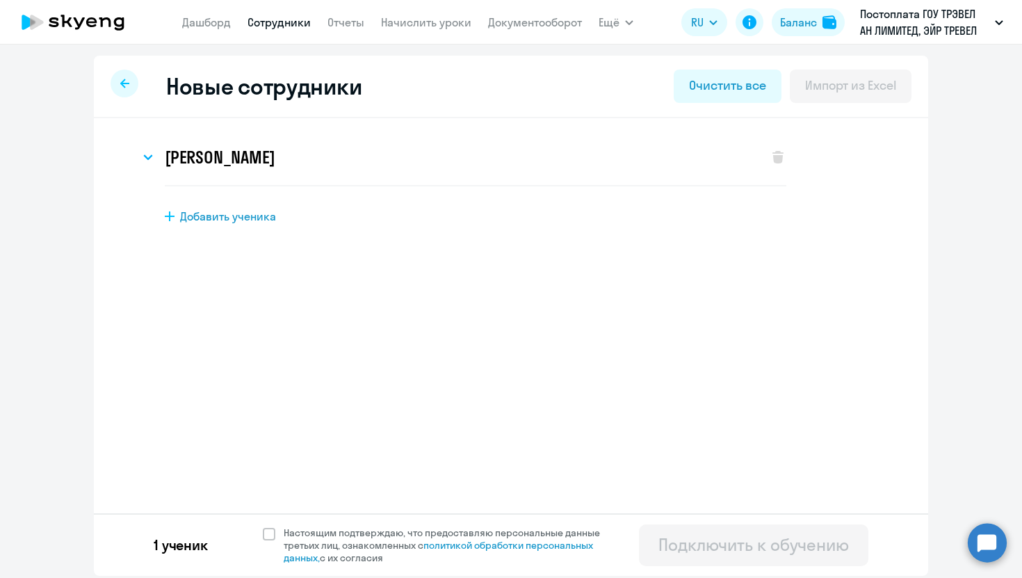
scroll to position [0, 0]
click at [271, 535] on span at bounding box center [269, 534] width 13 height 13
click at [263, 526] on input "Настоящим подтверждаю, что предоставляю персональные данные третьих лиц, ознако…" at bounding box center [262, 526] width 1 height 1
checkbox input "true"
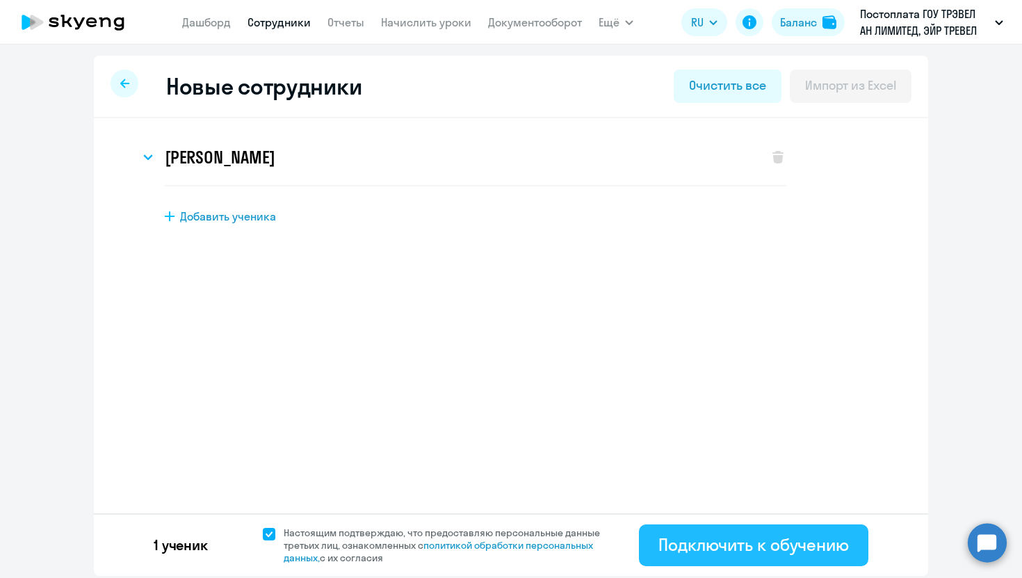
click at [702, 533] on div "Подключить к обучению" at bounding box center [753, 544] width 191 height 22
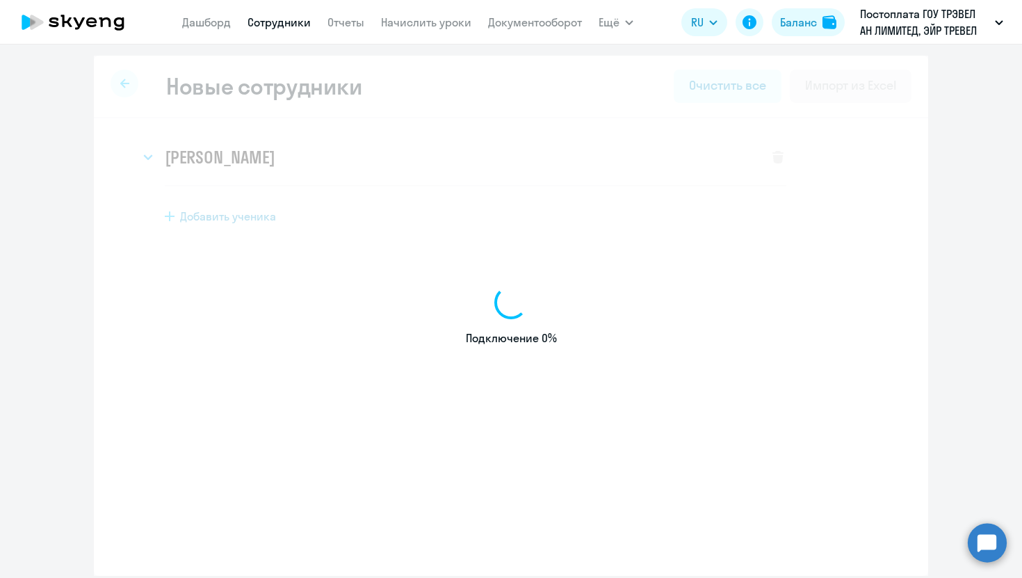
select select "english_adult_not_native_speaker"
select select "3"
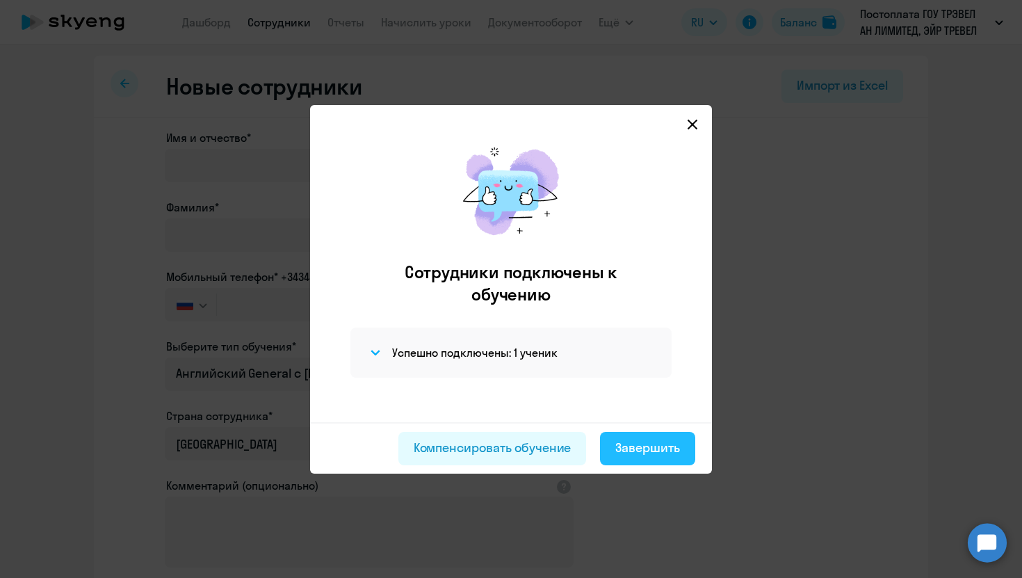
click at [656, 447] on div "Завершить" at bounding box center [647, 448] width 65 height 18
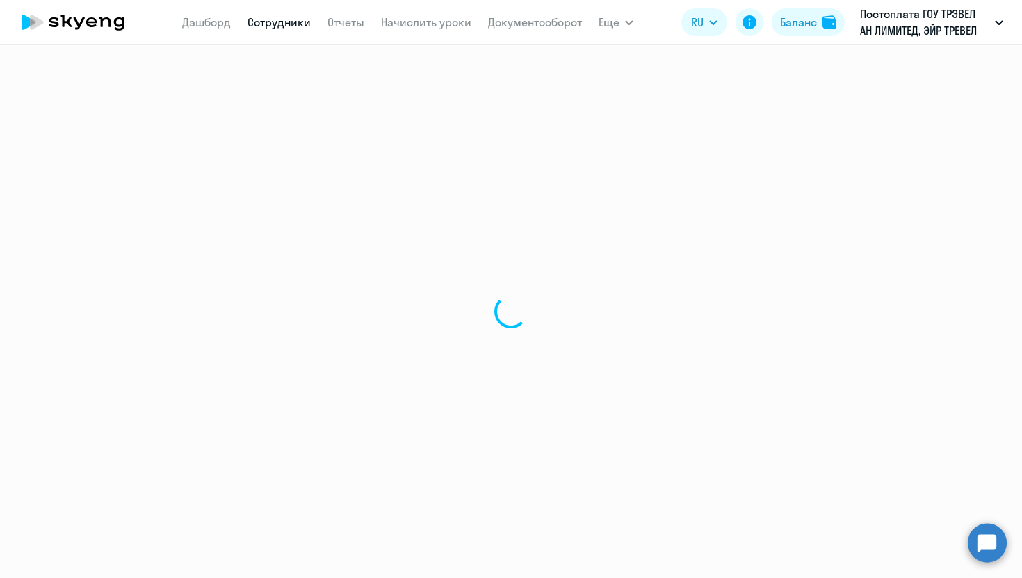
select select "30"
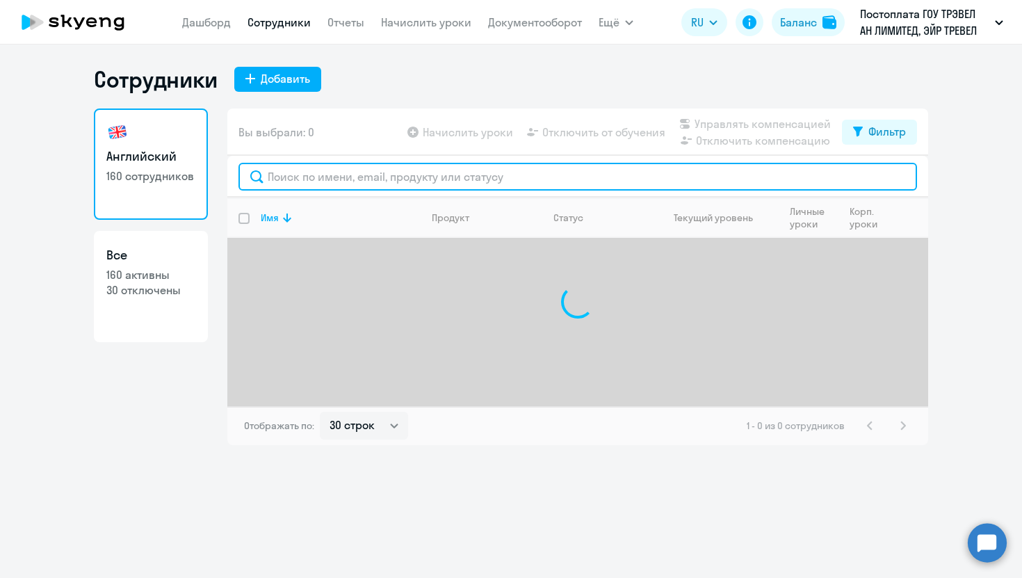
click at [348, 171] on input "text" at bounding box center [577, 177] width 679 height 28
type input "b"
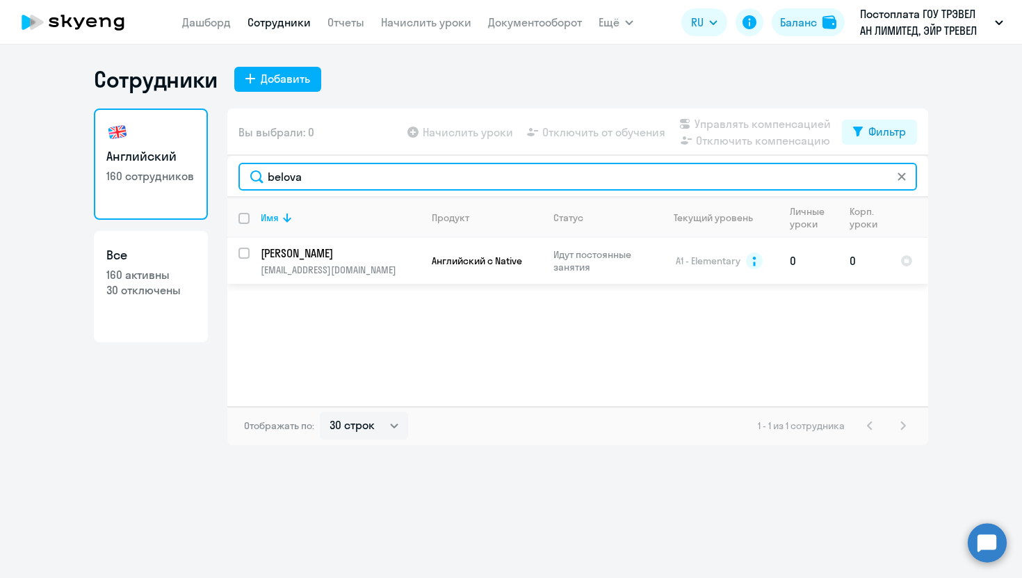
type input "belova"
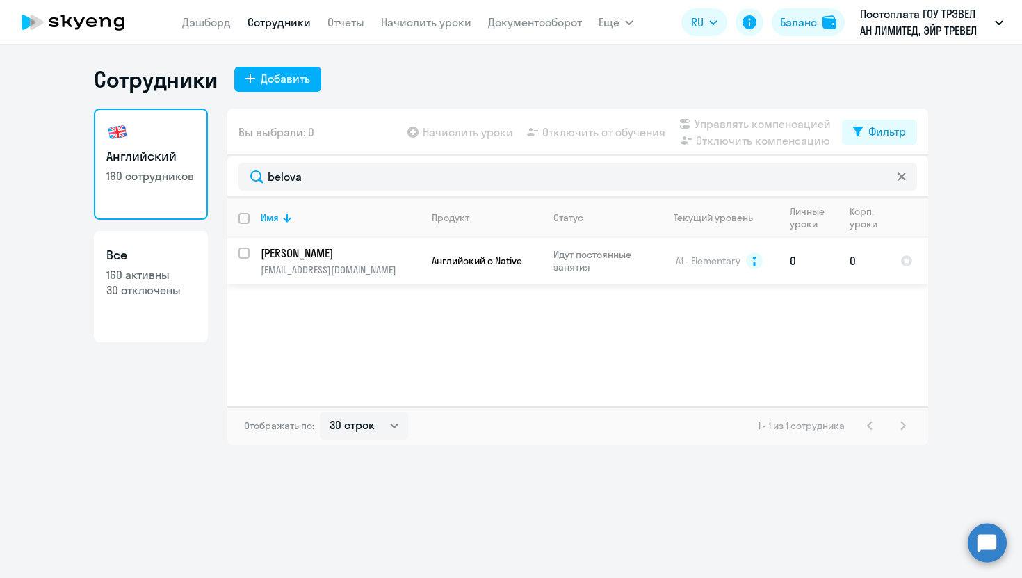
click at [244, 252] on input "select row 5616750" at bounding box center [252, 262] width 28 height 28
checkbox input "true"
click at [473, 131] on span "Начислить уроки" at bounding box center [468, 132] width 90 height 17
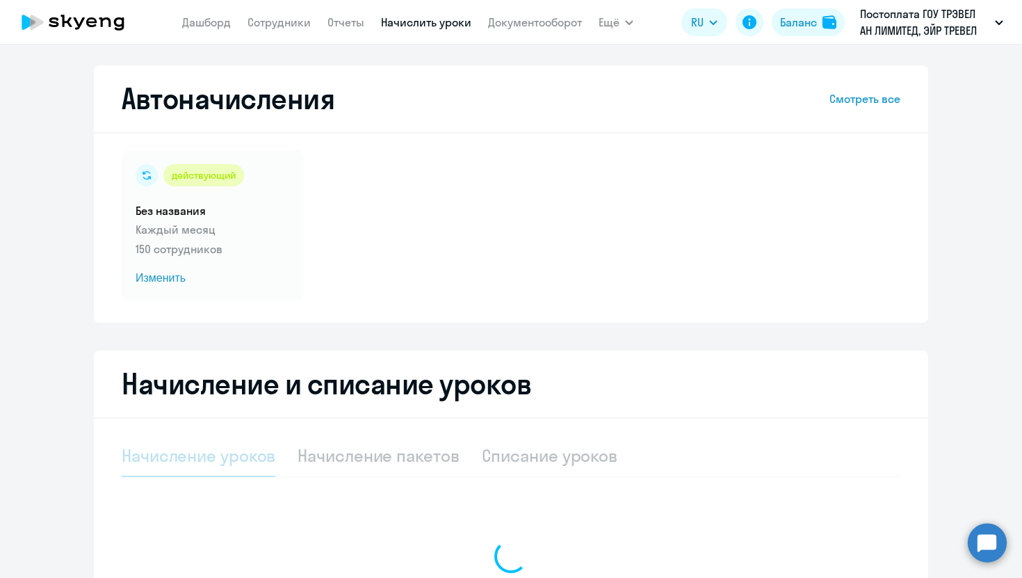
select select "10"
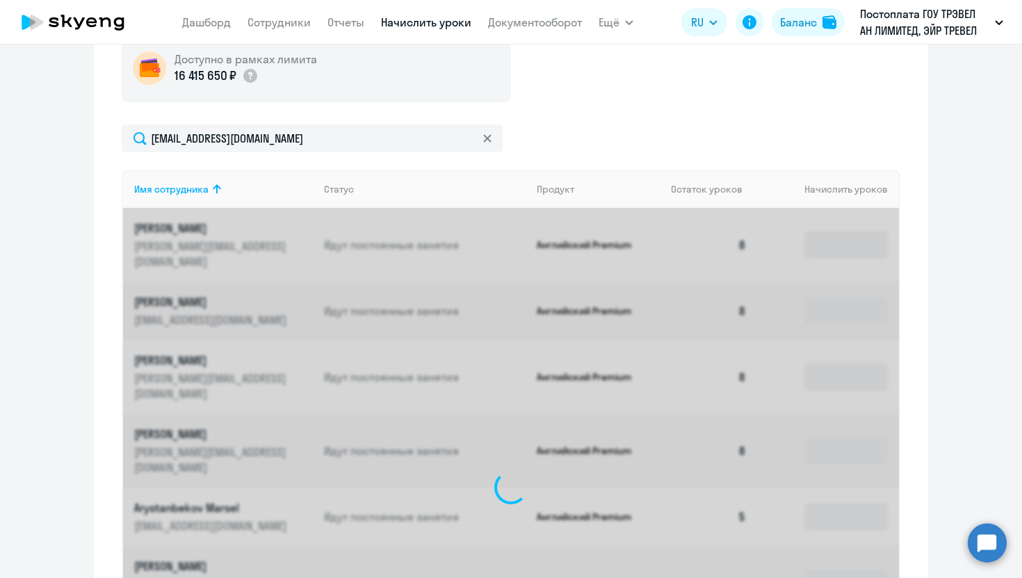
scroll to position [378, 0]
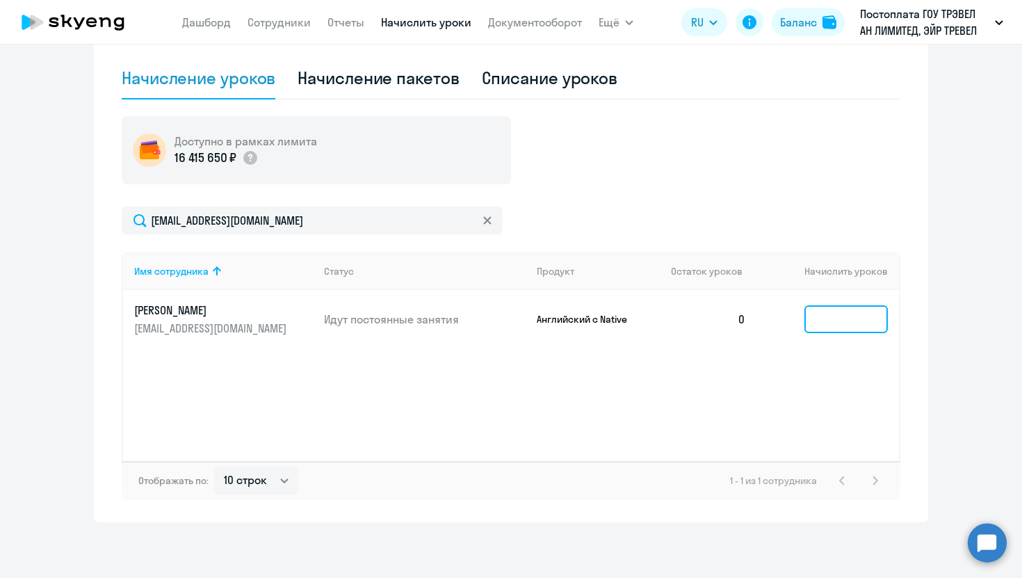
click at [857, 321] on input at bounding box center [845, 319] width 83 height 28
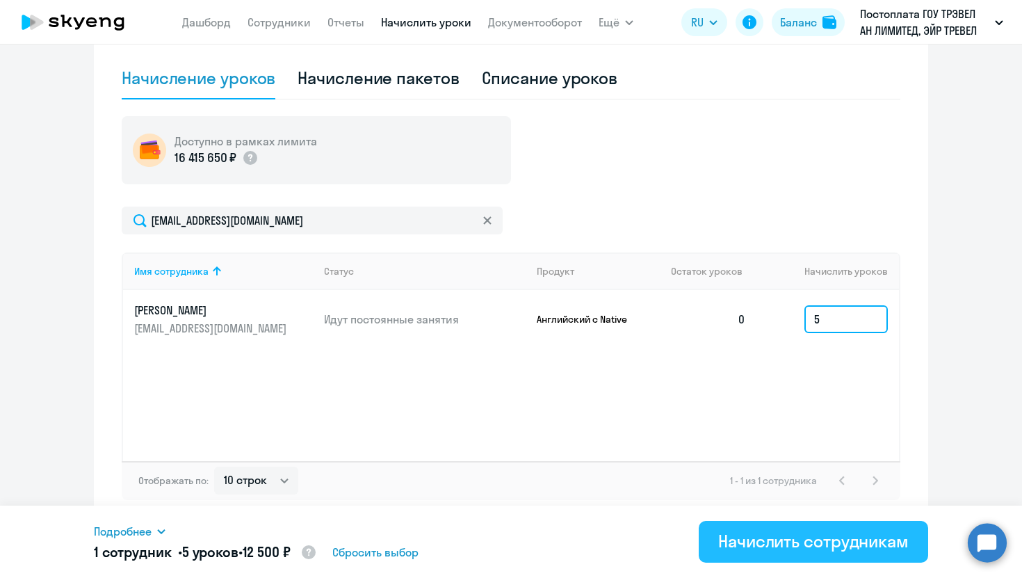
type input "5"
click at [823, 537] on div "Начислить сотрудникам" at bounding box center [813, 541] width 191 height 22
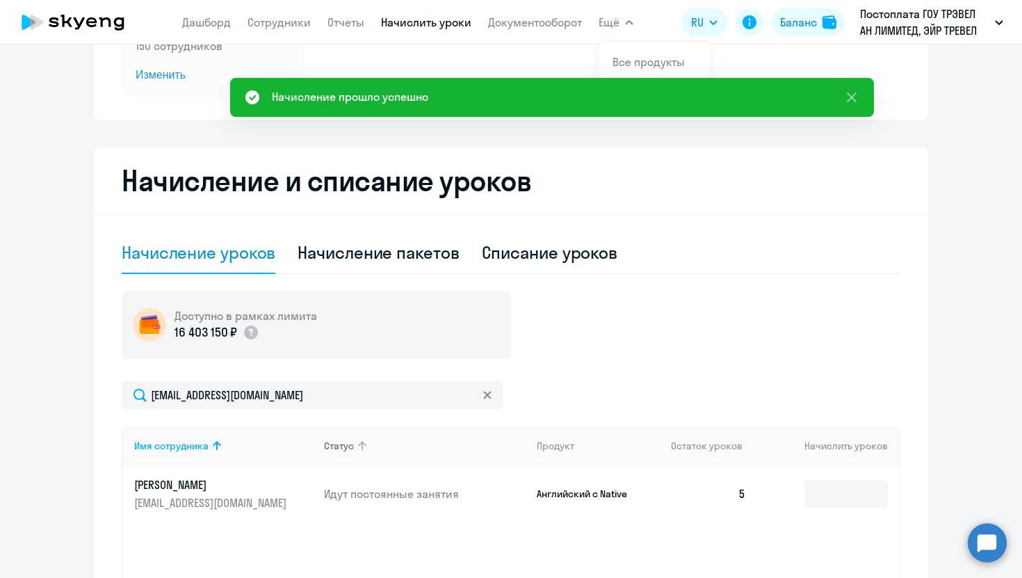
scroll to position [0, 0]
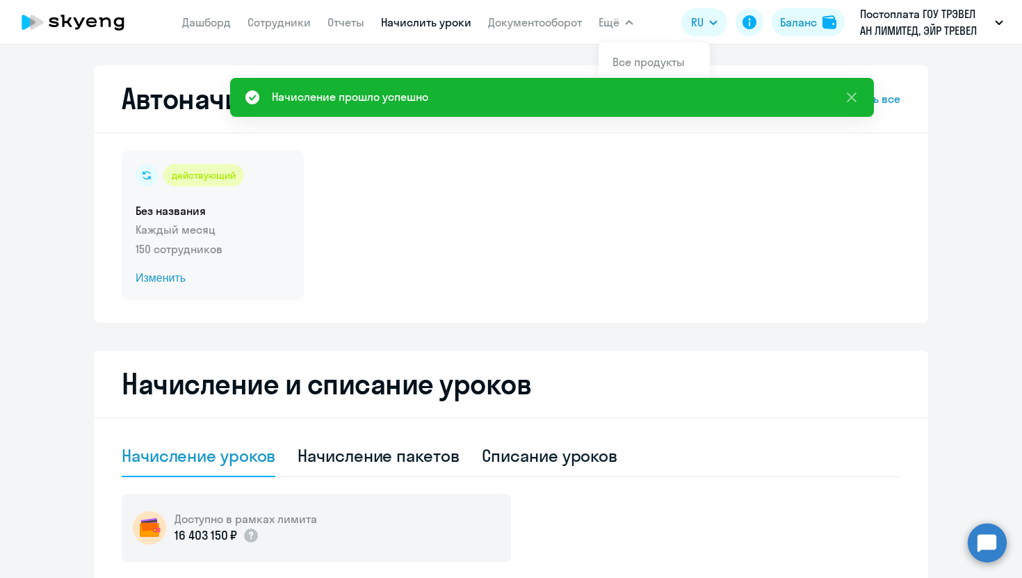
click at [173, 278] on span "Изменить" at bounding box center [213, 278] width 154 height 17
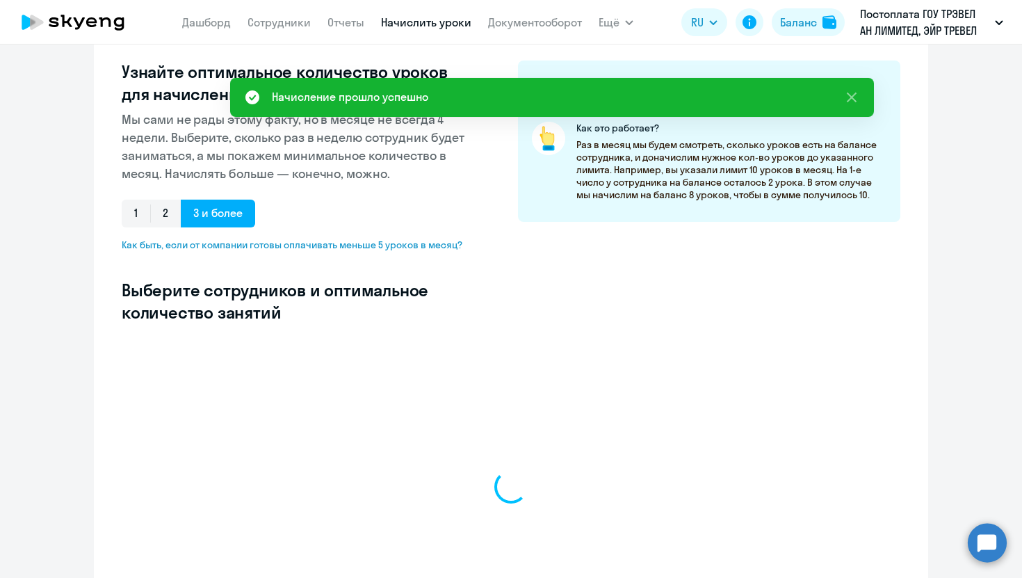
scroll to position [207, 0]
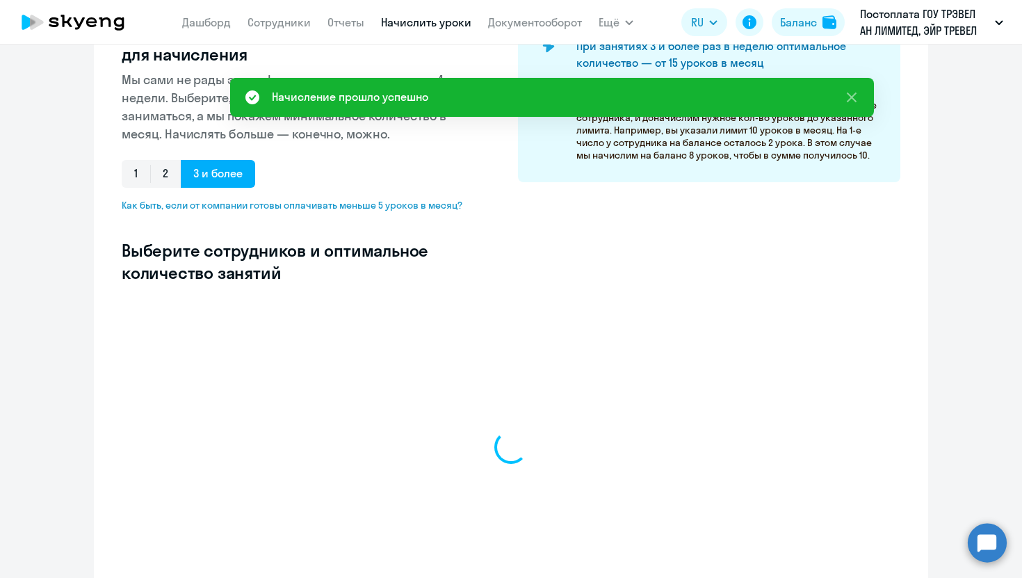
select select "10"
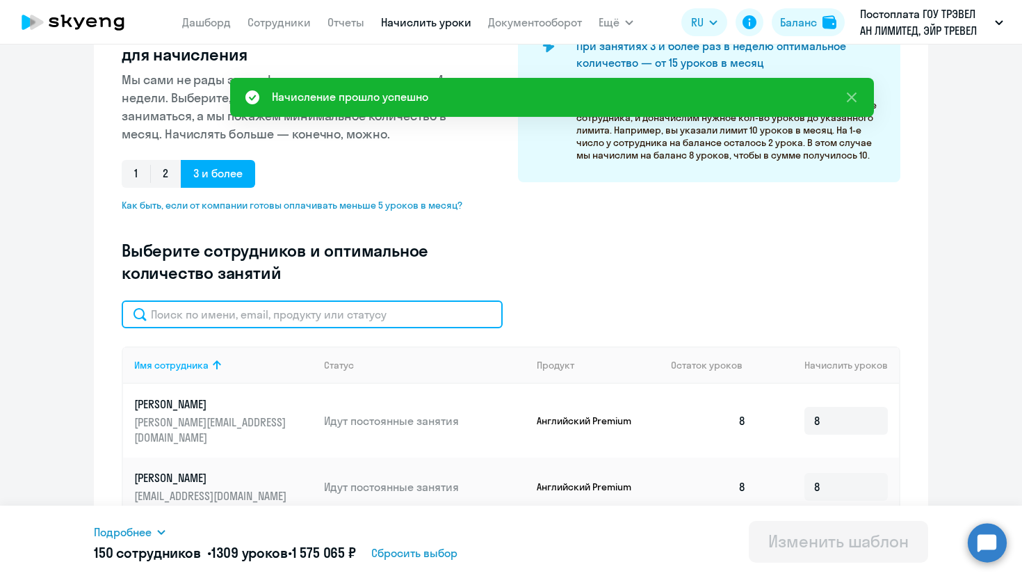
click at [349, 305] on input "text" at bounding box center [312, 314] width 381 height 28
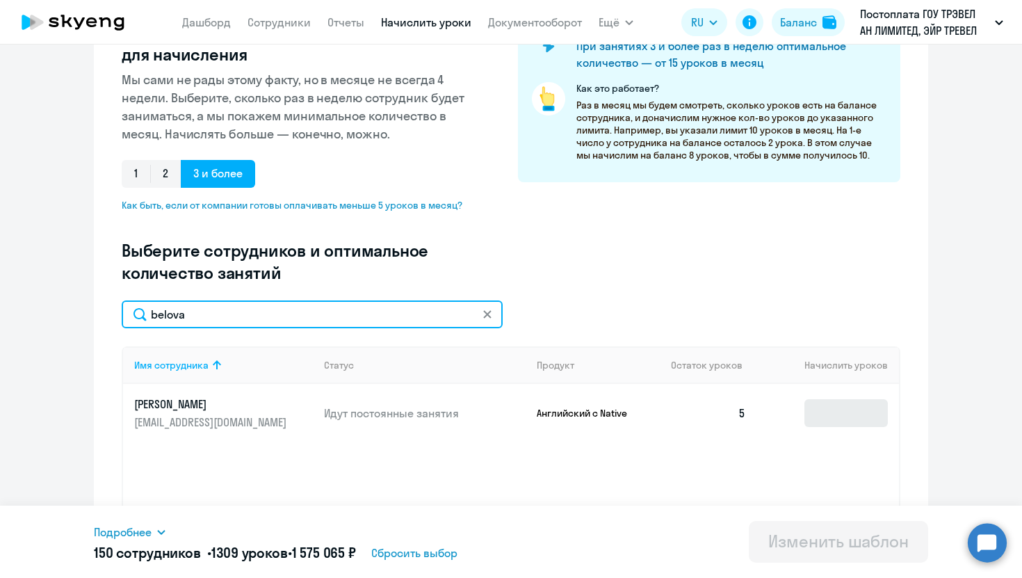
type input "belova"
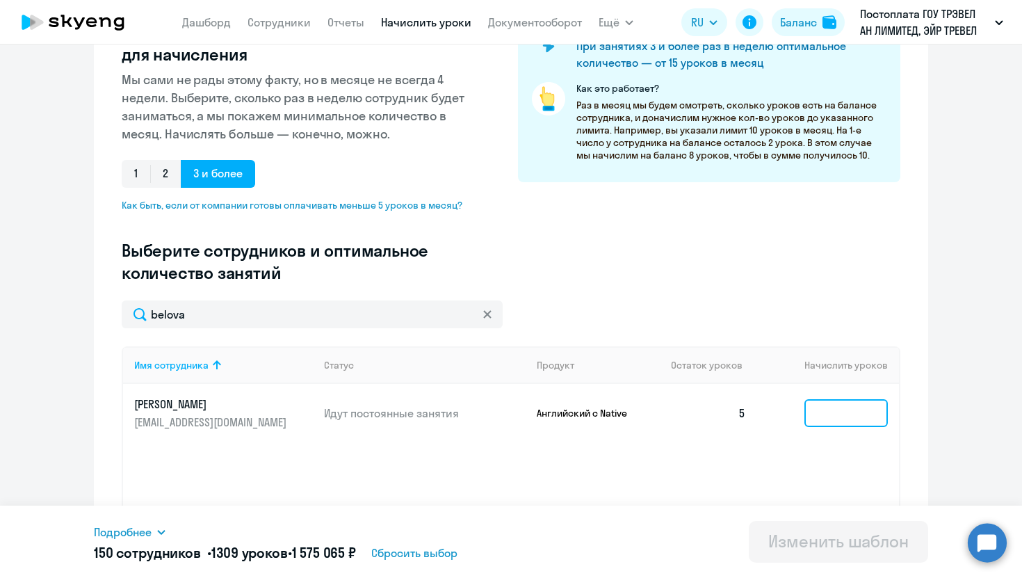
click at [846, 408] on input at bounding box center [845, 413] width 83 height 28
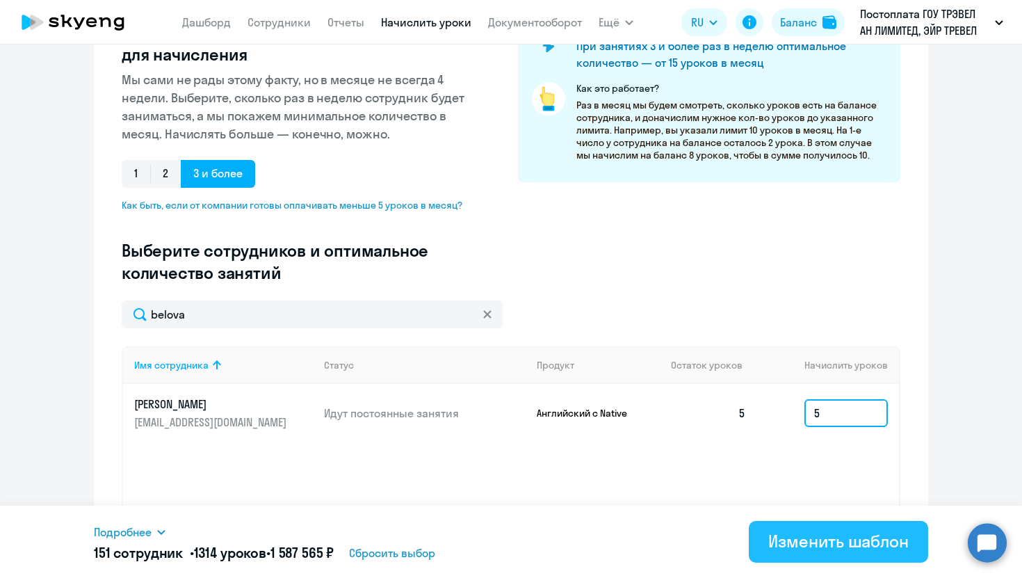
type input "5"
click at [784, 540] on div "Изменить шаблон" at bounding box center [838, 541] width 140 height 22
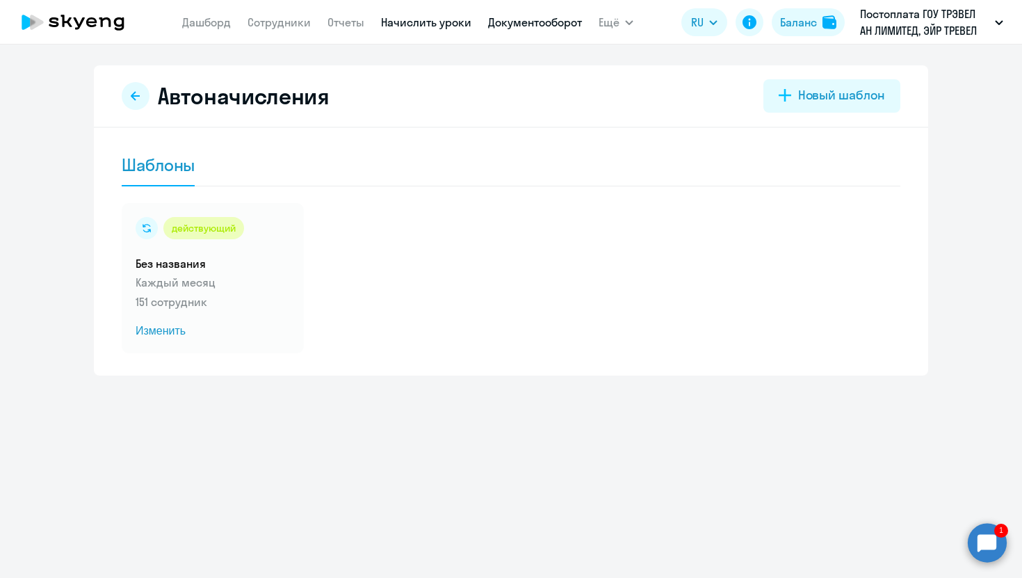
click at [521, 26] on link "Документооборот" at bounding box center [535, 22] width 94 height 14
